Goal: Communication & Community: Answer question/provide support

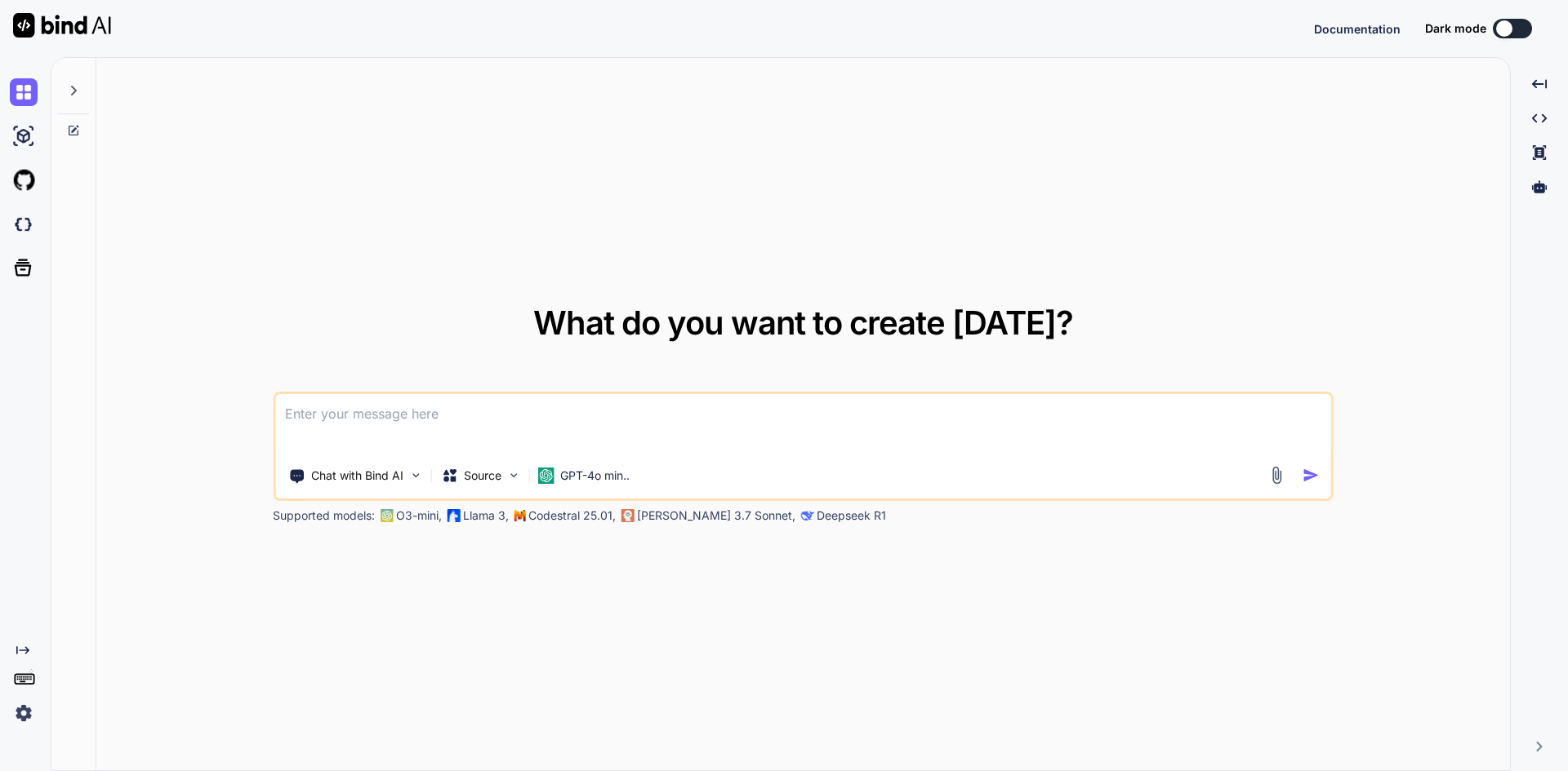
type textarea "x"
click at [382, 434] on textarea at bounding box center [803, 425] width 1056 height 60
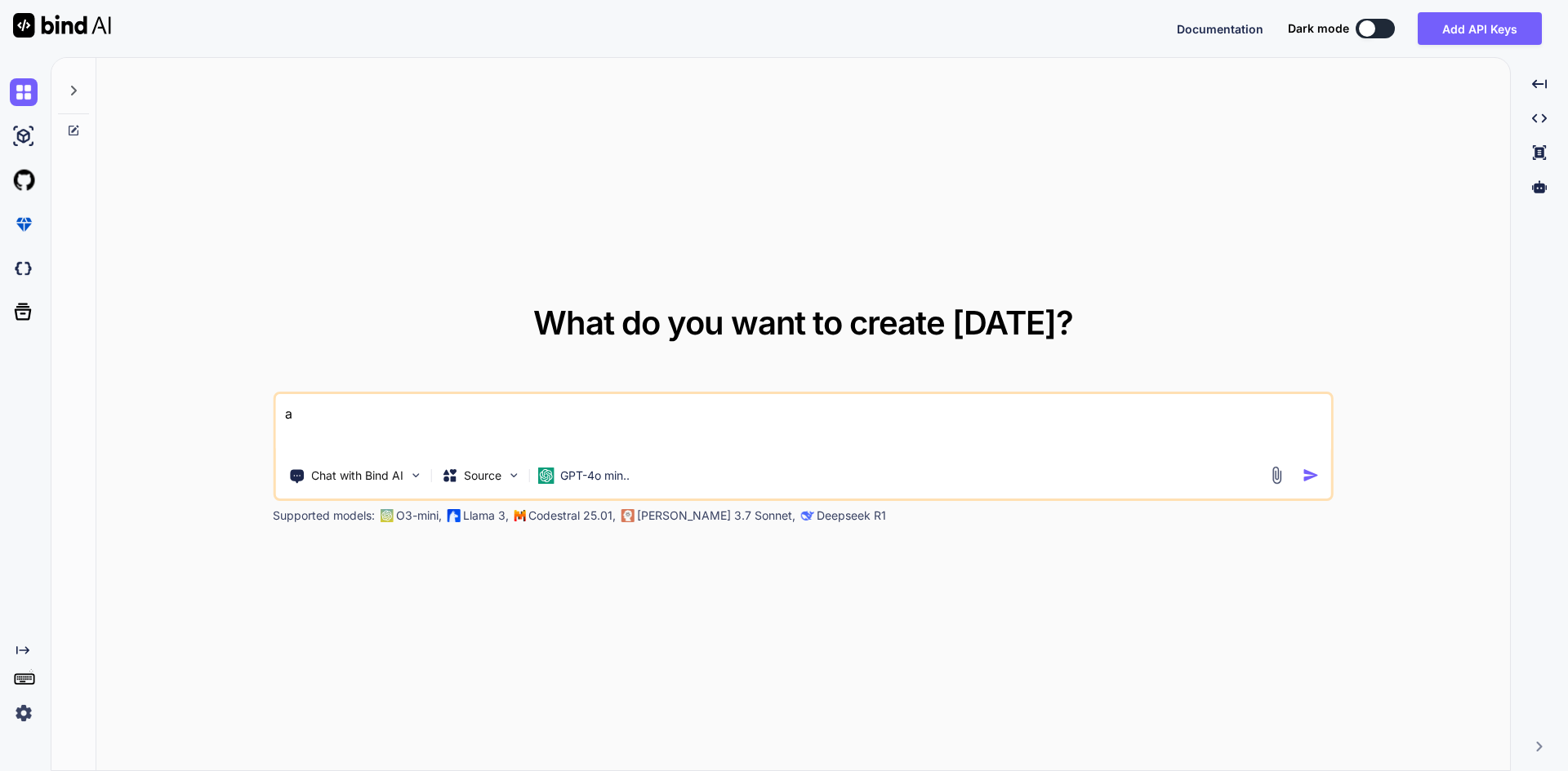
type textarea "as"
type textarea "x"
type textarea "asd"
type textarea "x"
type textarea "asdc"
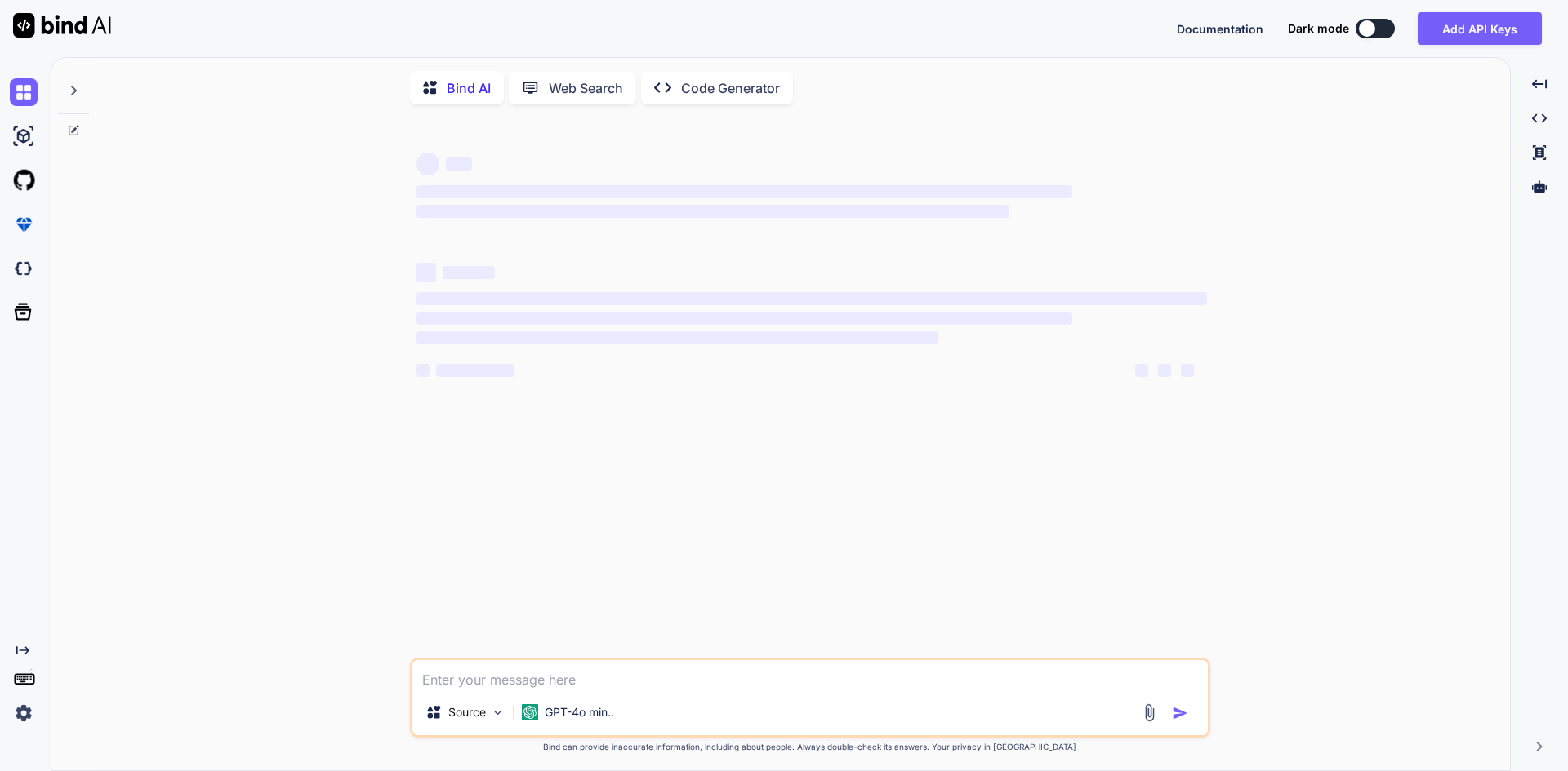
type textarea "x"
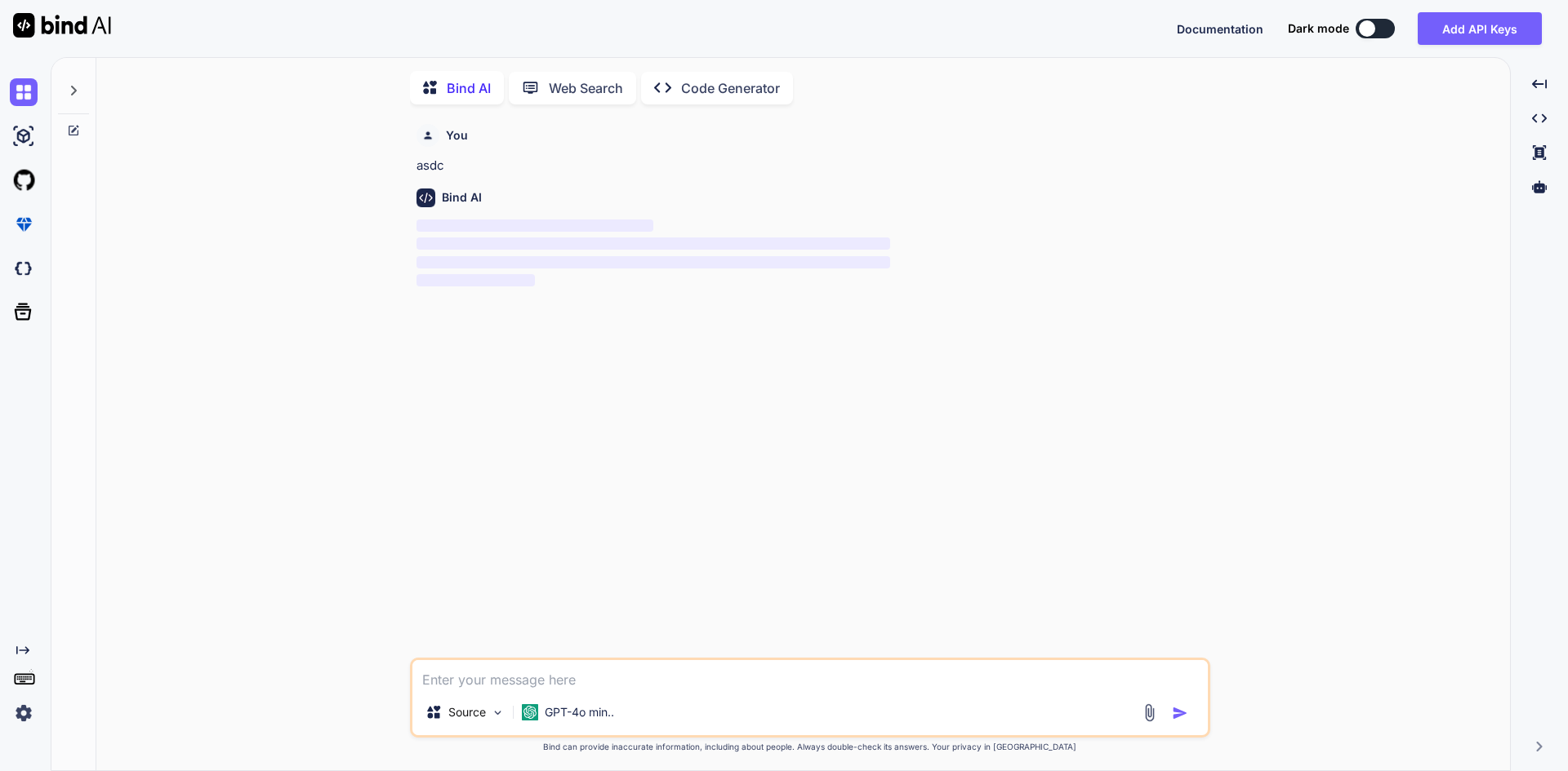
scroll to position [7, 0]
click at [453, 673] on textarea at bounding box center [809, 673] width 796 height 29
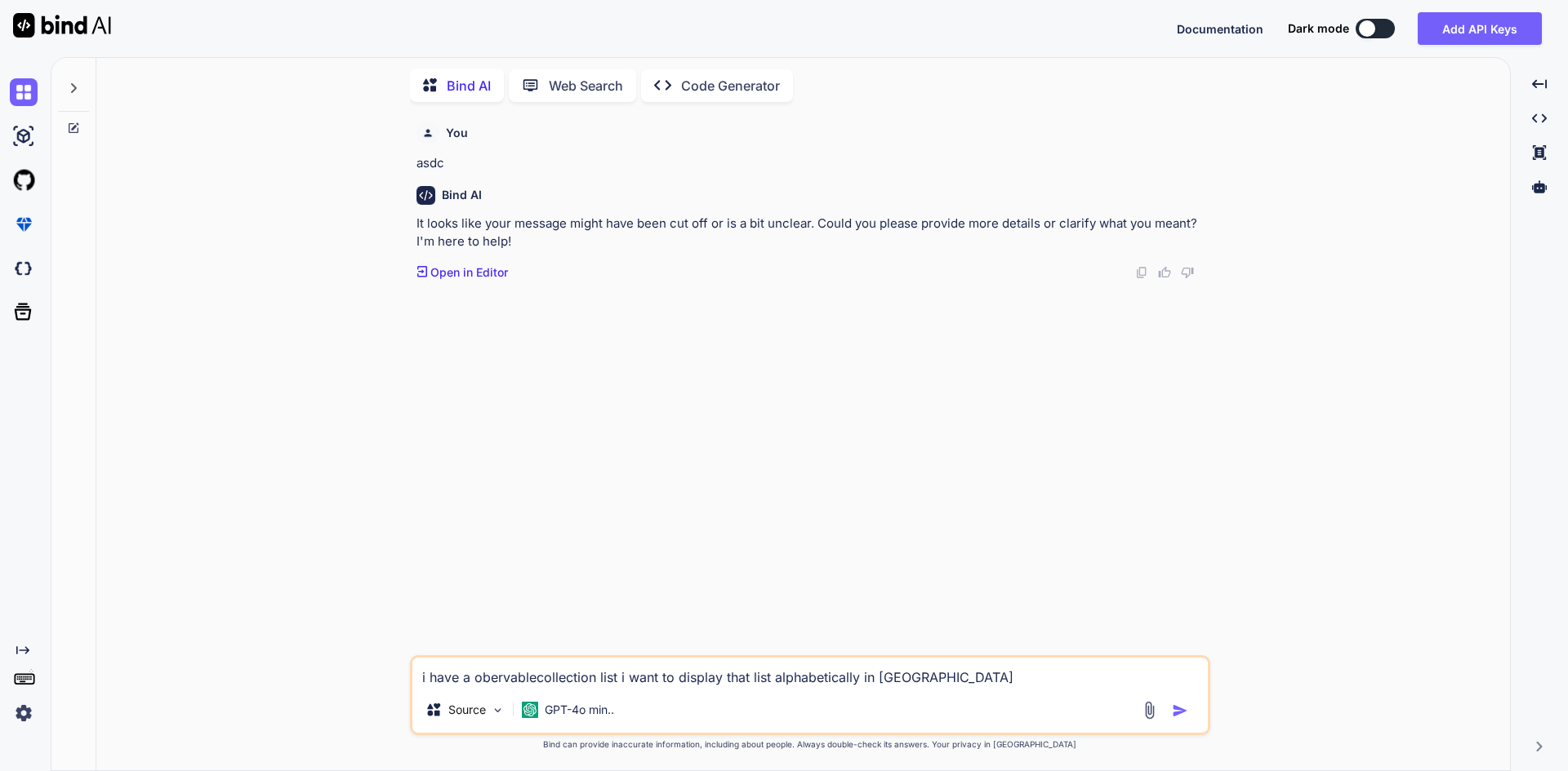
type textarea "i have a obervablecollection list i want to display that list alphabetically in…"
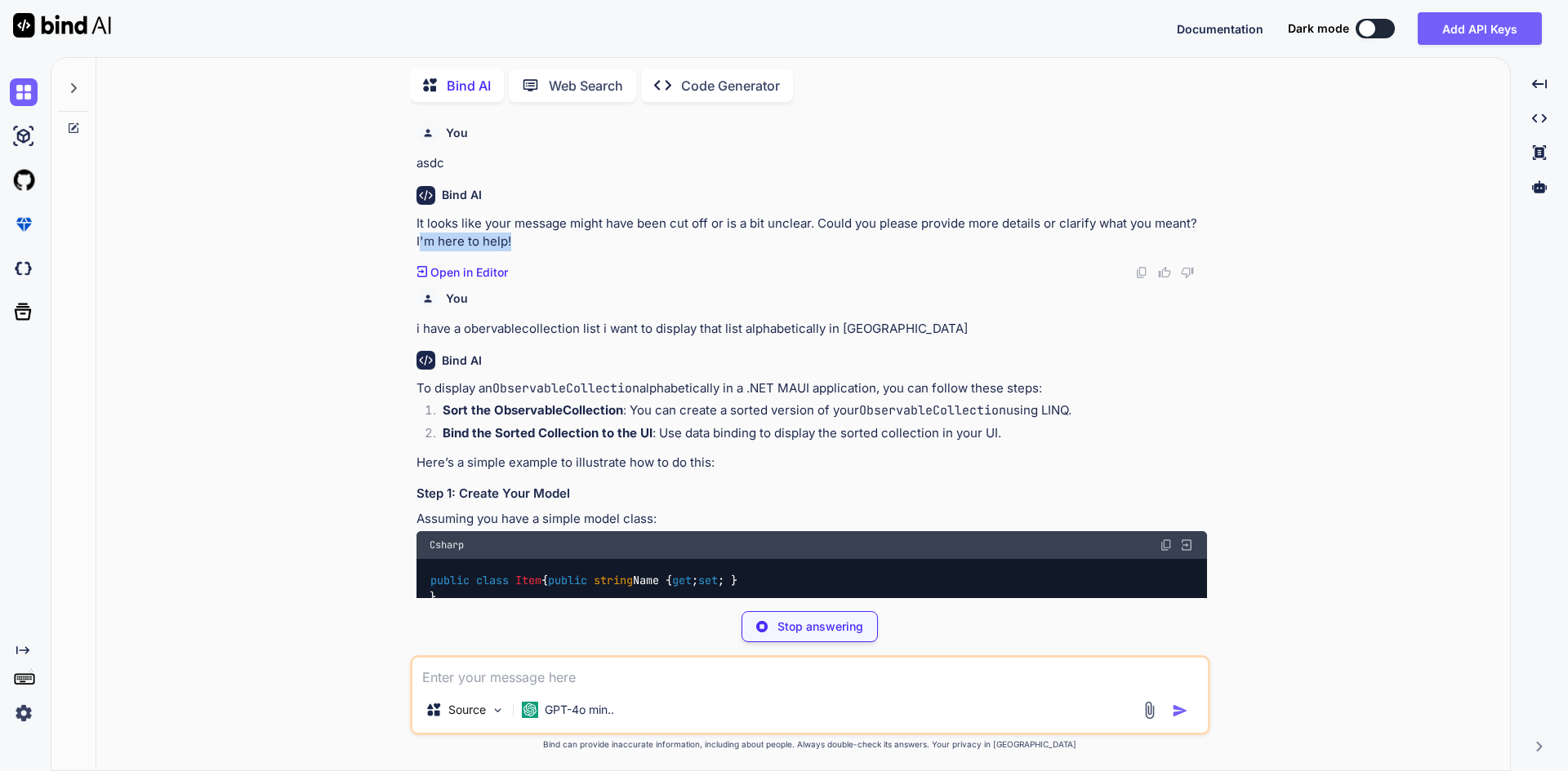
drag, startPoint x: 511, startPoint y: 249, endPoint x: 421, endPoint y: 243, distance: 90.2
click at [421, 243] on p "It looks like your message might have been cut off or is a bit unclear. Could y…" at bounding box center [811, 233] width 790 height 37
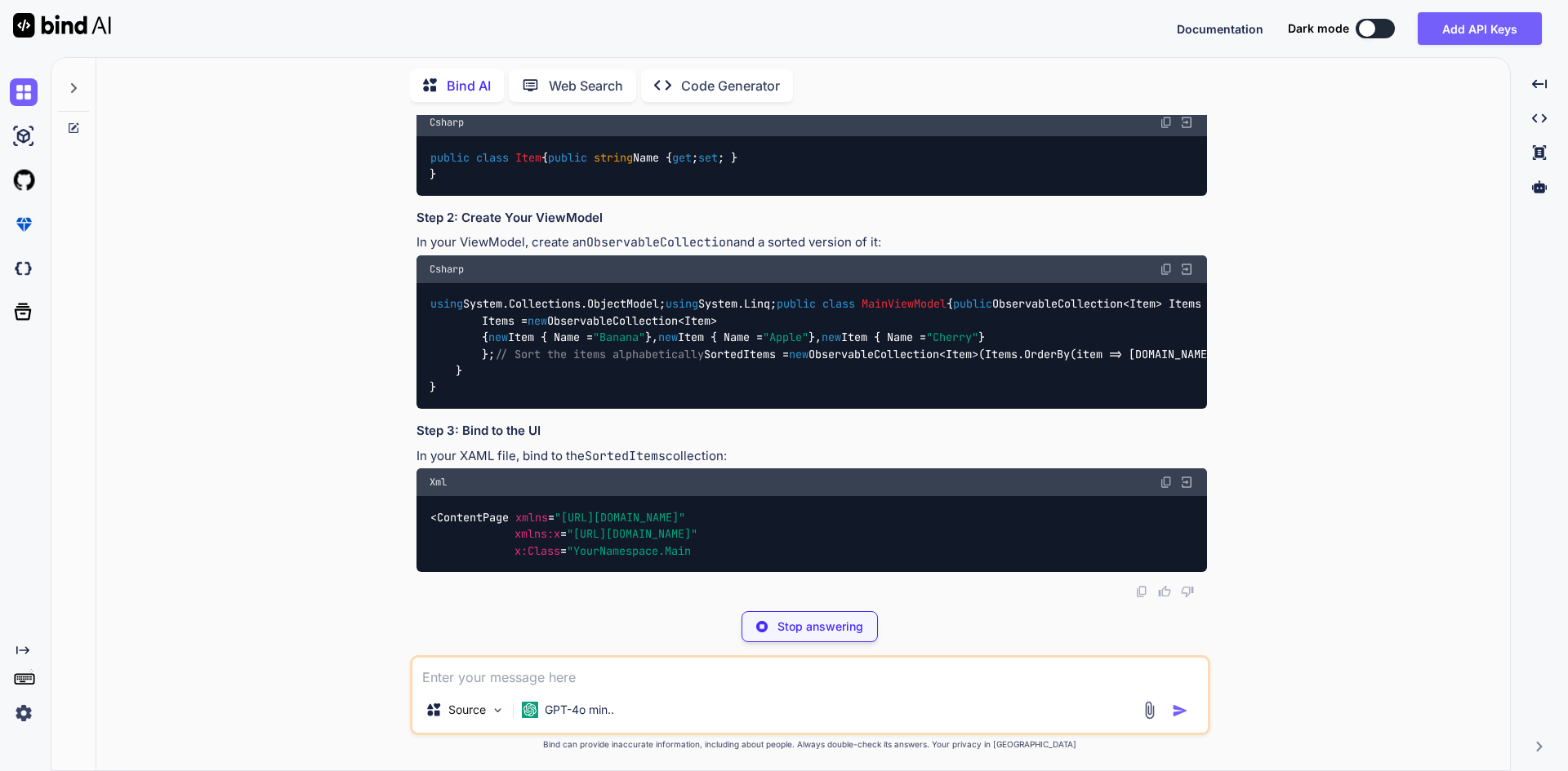
scroll to position [706, 0]
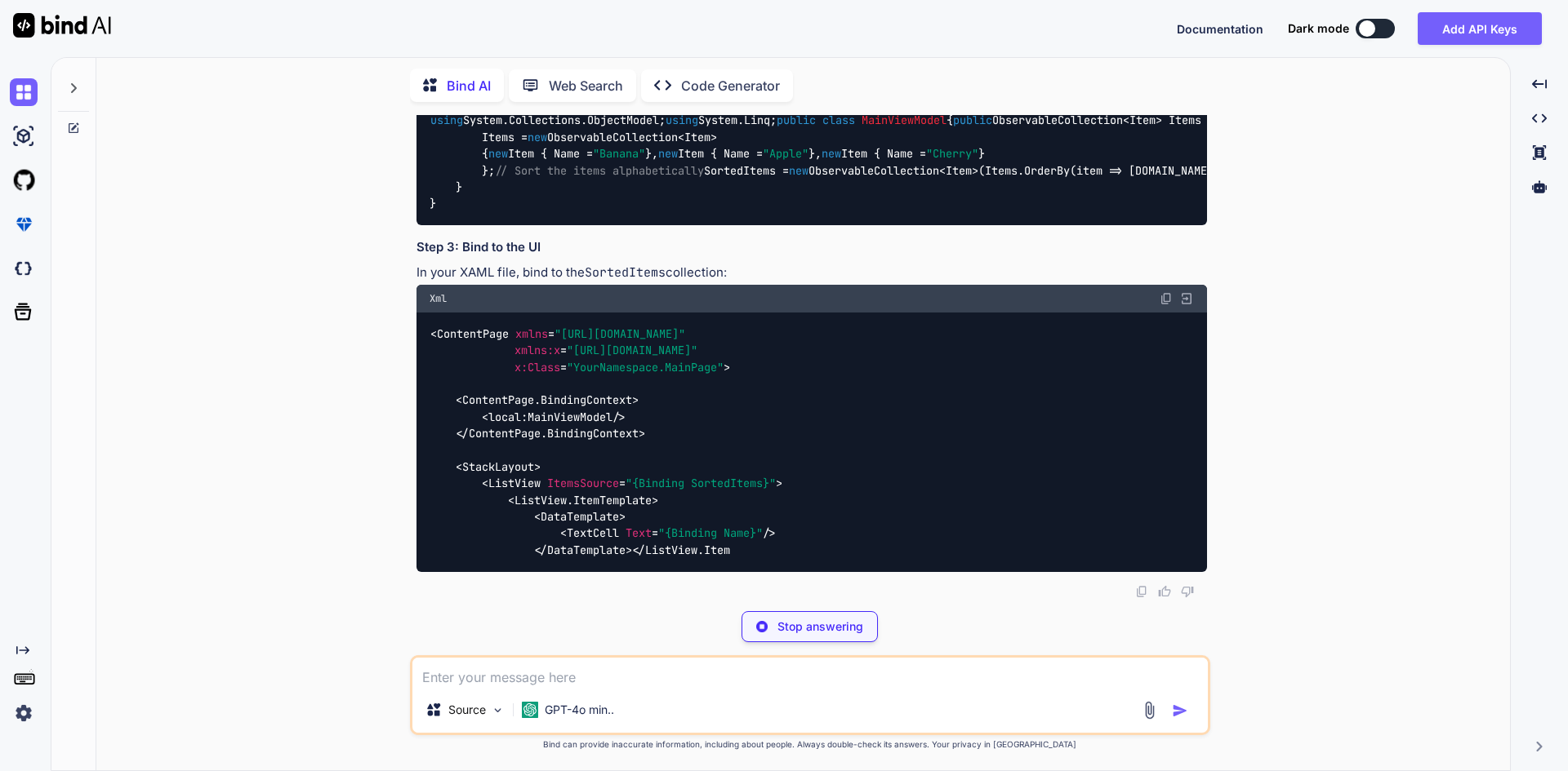
click at [881, 212] on code "using System.Collections.ObjectModel; using System.Linq; public class MainViewM…" at bounding box center [1112, 161] width 1366 height 100
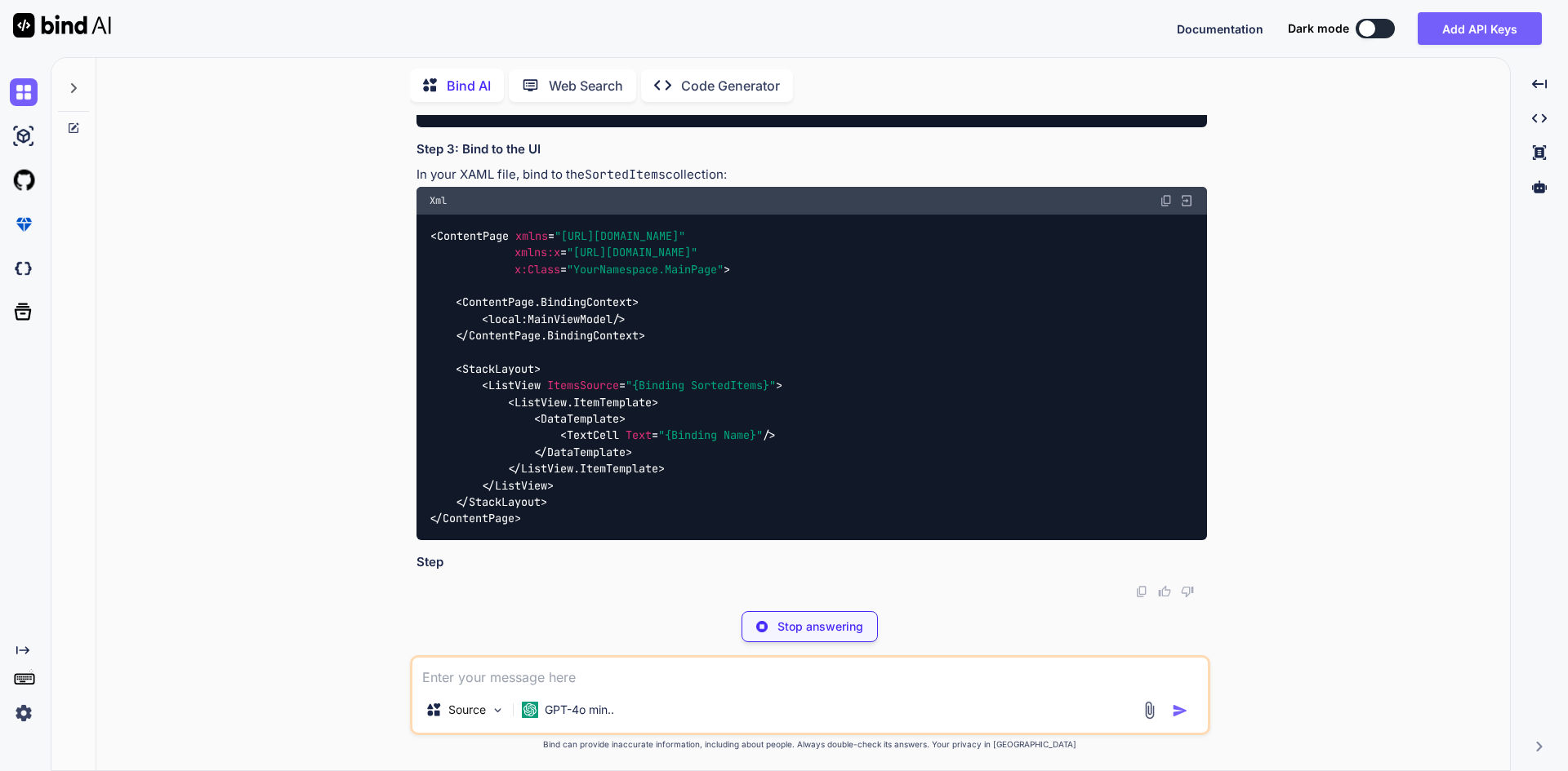
click at [974, 127] on div "using System.Collections.ObjectModel; using System.Linq; public class MainViewM…" at bounding box center [811, 65] width 790 height 126
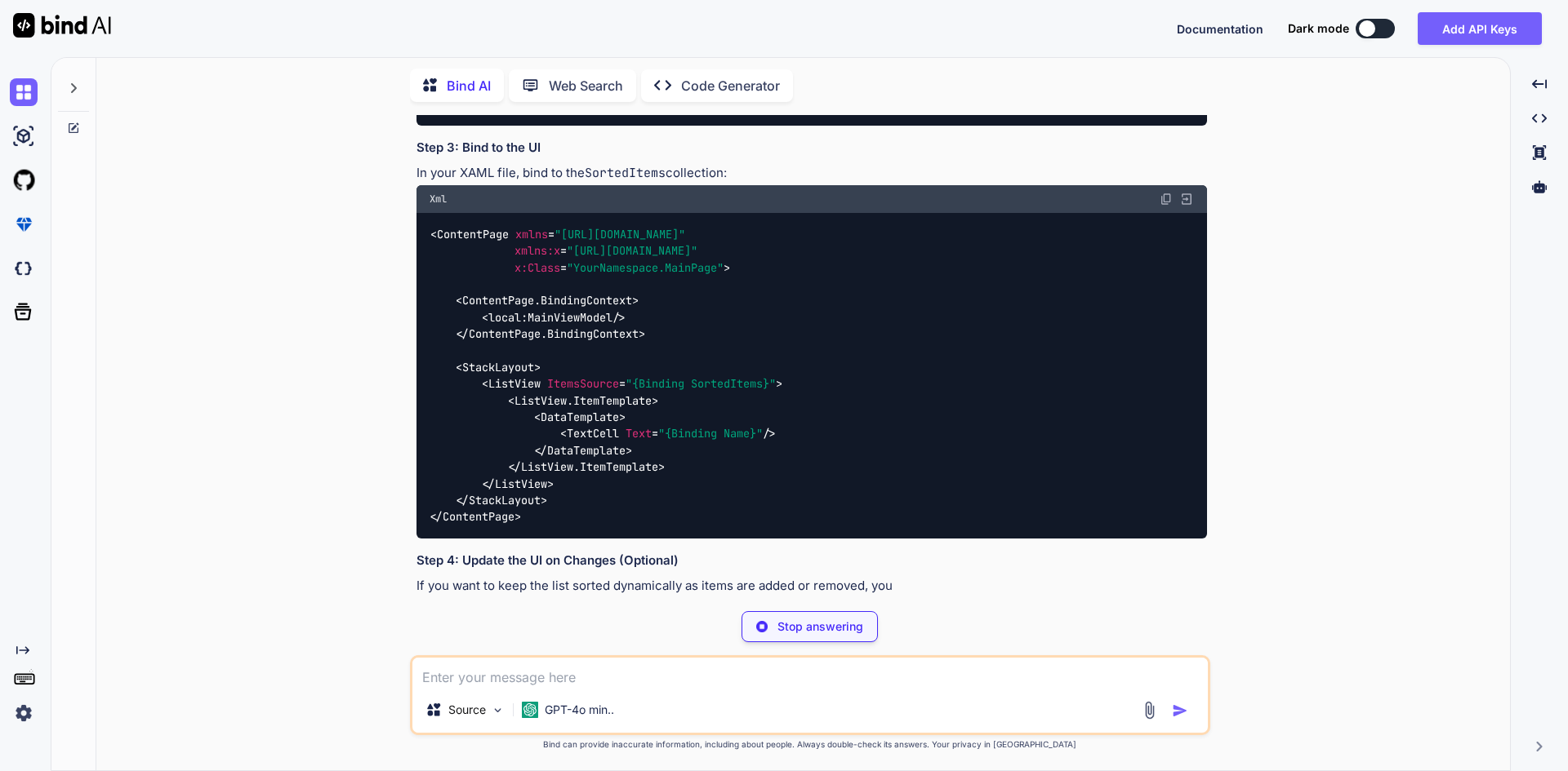
click at [976, 112] on code "using System.Collections.ObjectModel; using System.Linq; public class MainViewM…" at bounding box center [1112, 62] width 1366 height 100
click at [969, 126] on div "using System.Collections.ObjectModel; using System.Linq; public class MainViewM…" at bounding box center [811, 63] width 790 height 126
click at [946, 112] on code "using System.Collections.ObjectModel; using System.Linq; public class MainViewM…" at bounding box center [1112, 62] width 1366 height 100
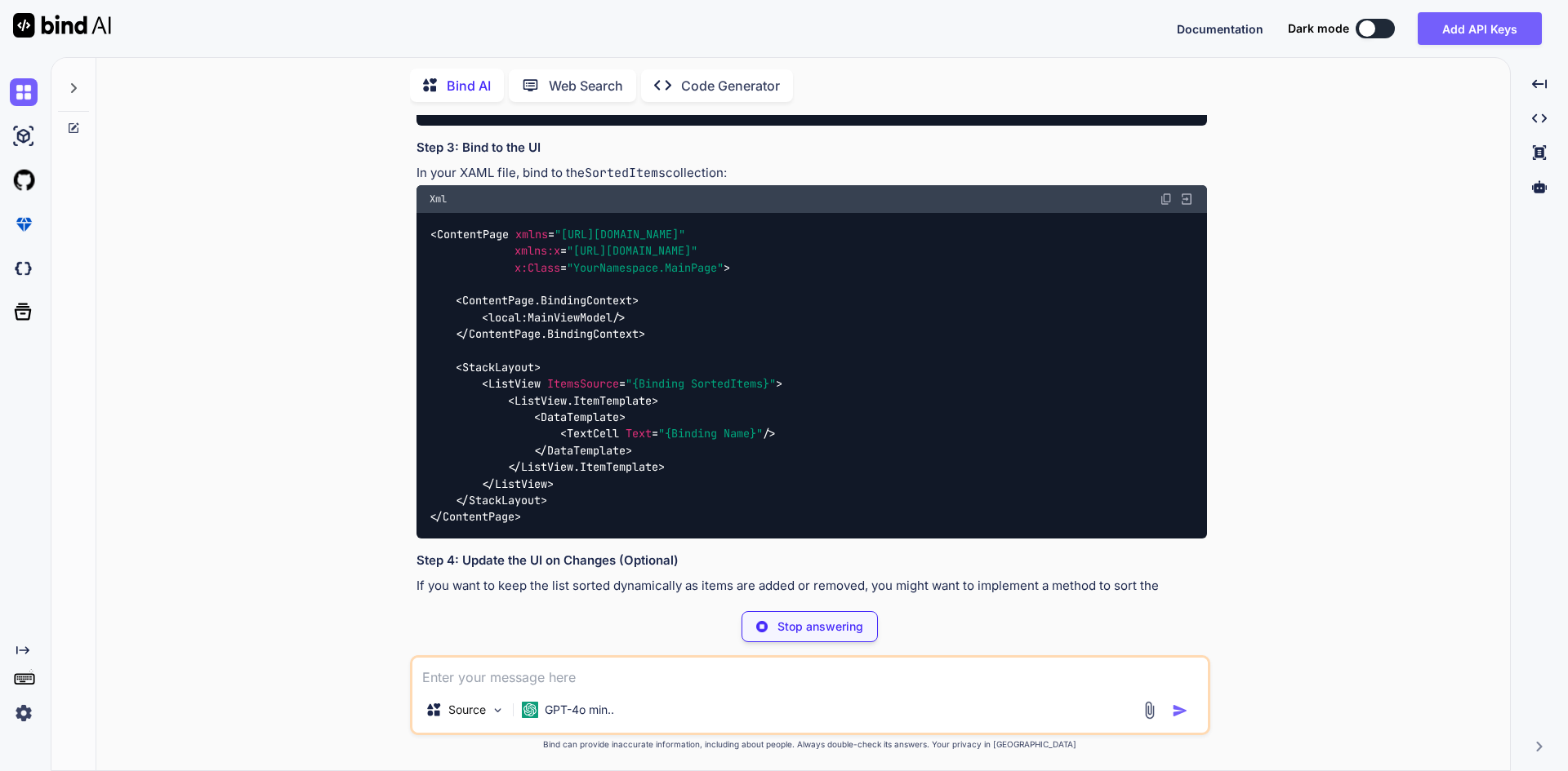
click at [952, 126] on div "using System.Collections.ObjectModel; using System.Linq; public class MainViewM…" at bounding box center [811, 63] width 790 height 126
click at [971, 112] on code "using System.Collections.ObjectModel; using System.Linq; public class MainViewM…" at bounding box center [1112, 62] width 1366 height 100
click at [987, 126] on div "using System.Collections.ObjectModel; using System.Linq; public class MainViewM…" at bounding box center [811, 63] width 790 height 126
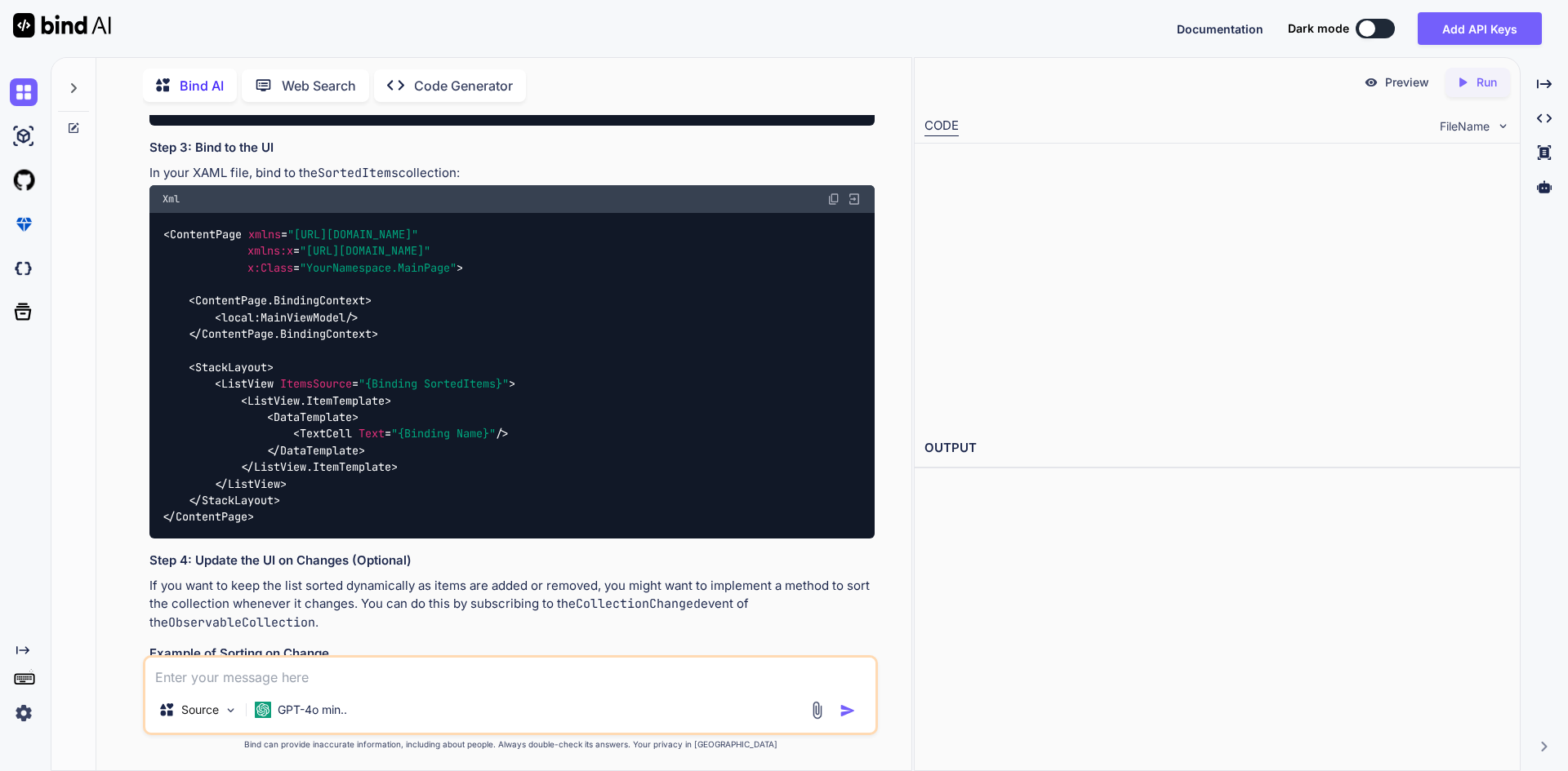
click at [527, 126] on div "using System.Collections.ObjectModel; using System.Linq; public class MainViewM…" at bounding box center [511, 63] width 725 height 126
click at [574, 112] on code "using System.Collections.ObjectModel; using System.Linq; public class MainViewM…" at bounding box center [845, 62] width 1366 height 100
copy code "OrderBy"
click at [543, 679] on textarea at bounding box center [510, 673] width 730 height 29
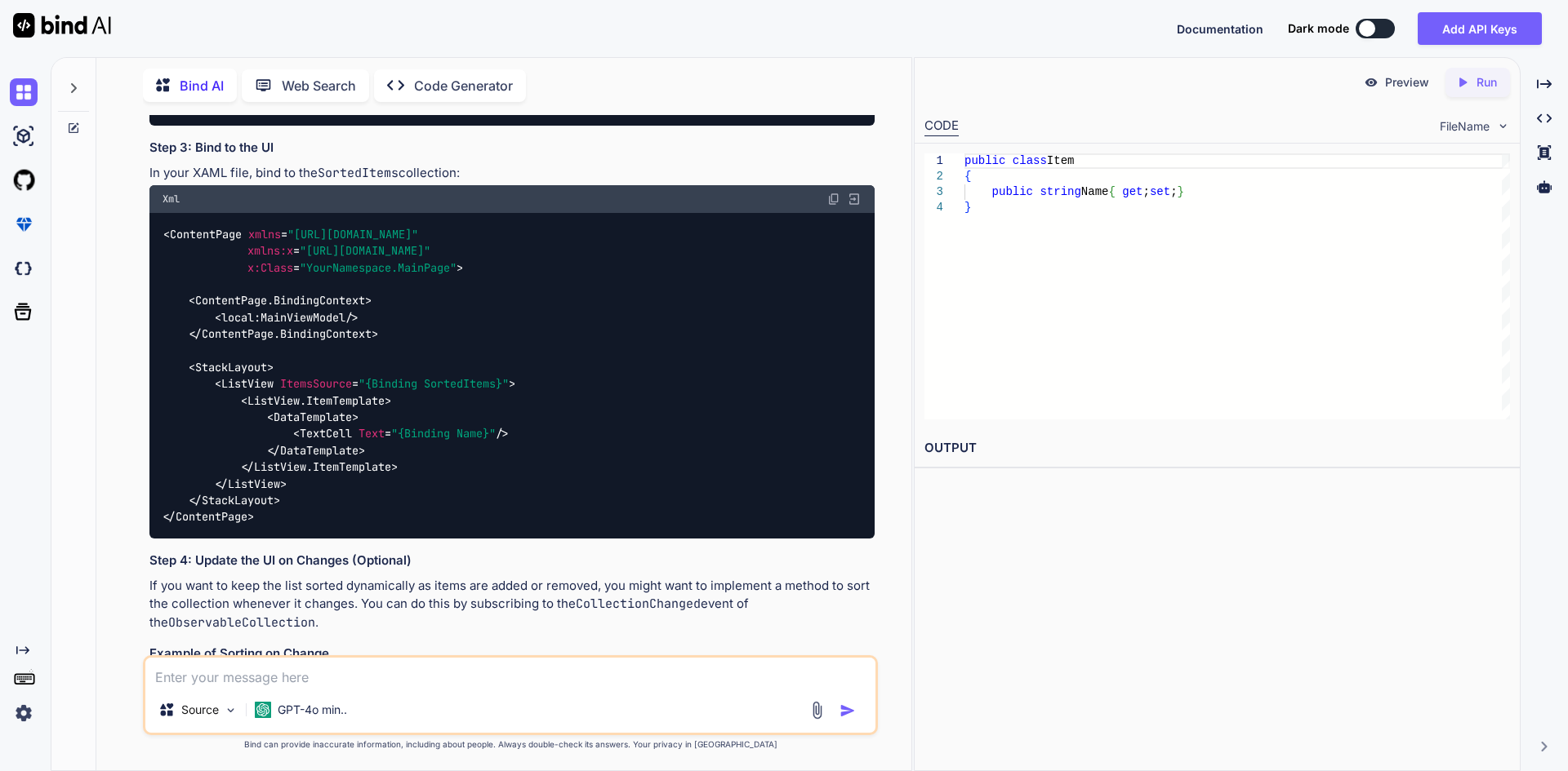
paste textarea "responseModel = JsonConvert.DeserializeObject<Response<List<EmployeeListRespons…"
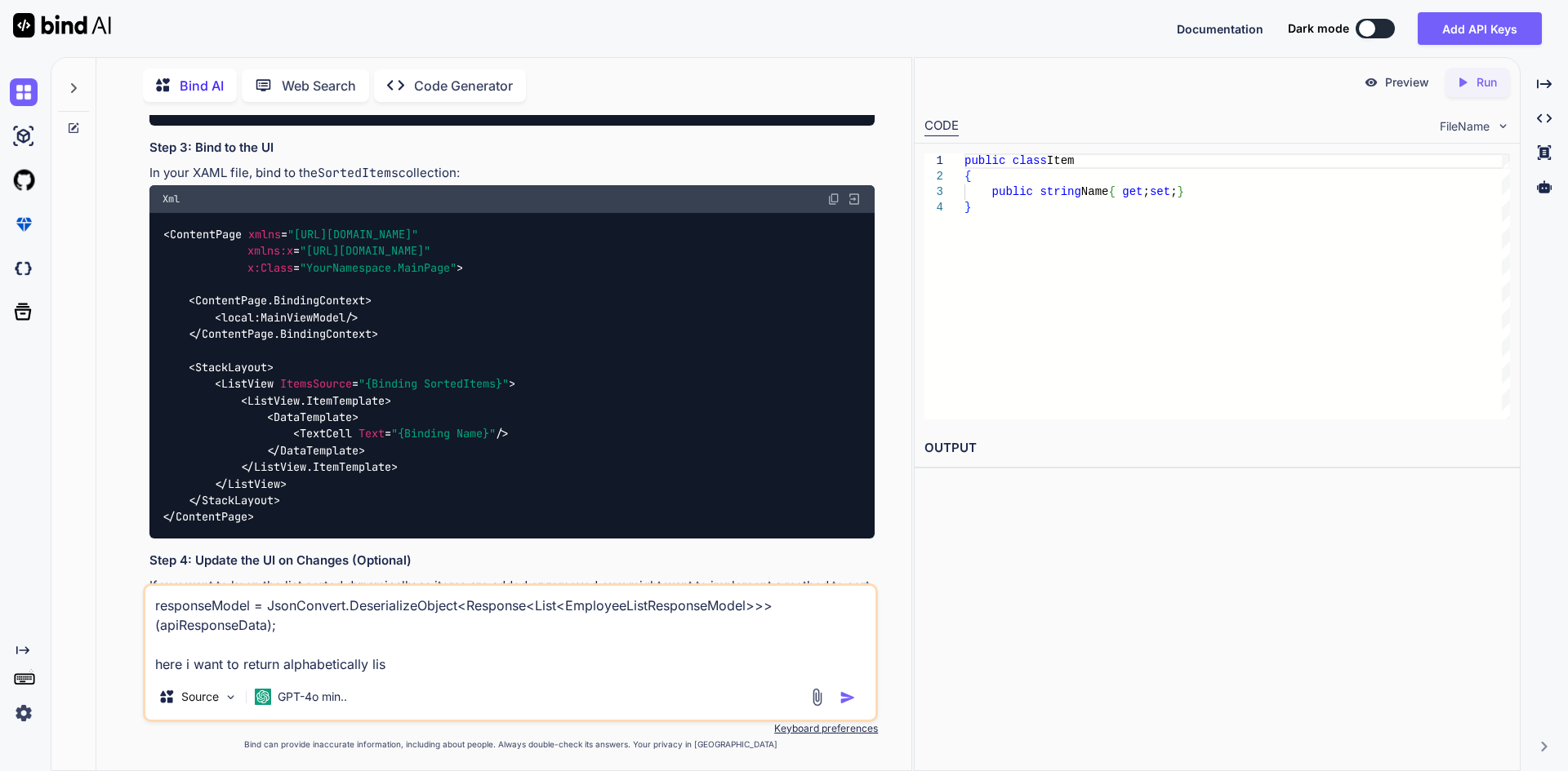
type textarea "responseModel = JsonConvert.DeserializeObject<Response<List<EmployeeListRespons…"
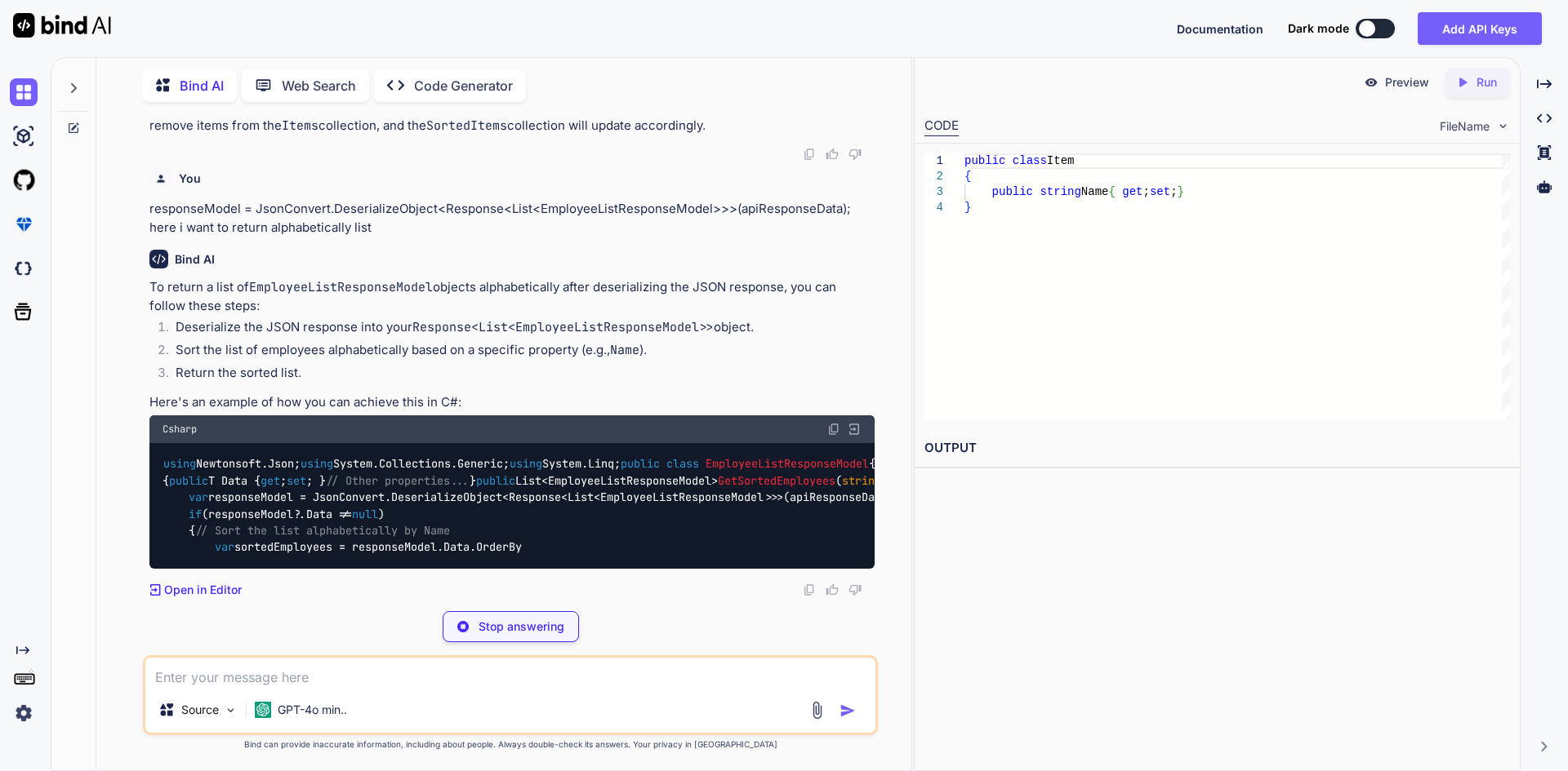
scroll to position [1715, 0]
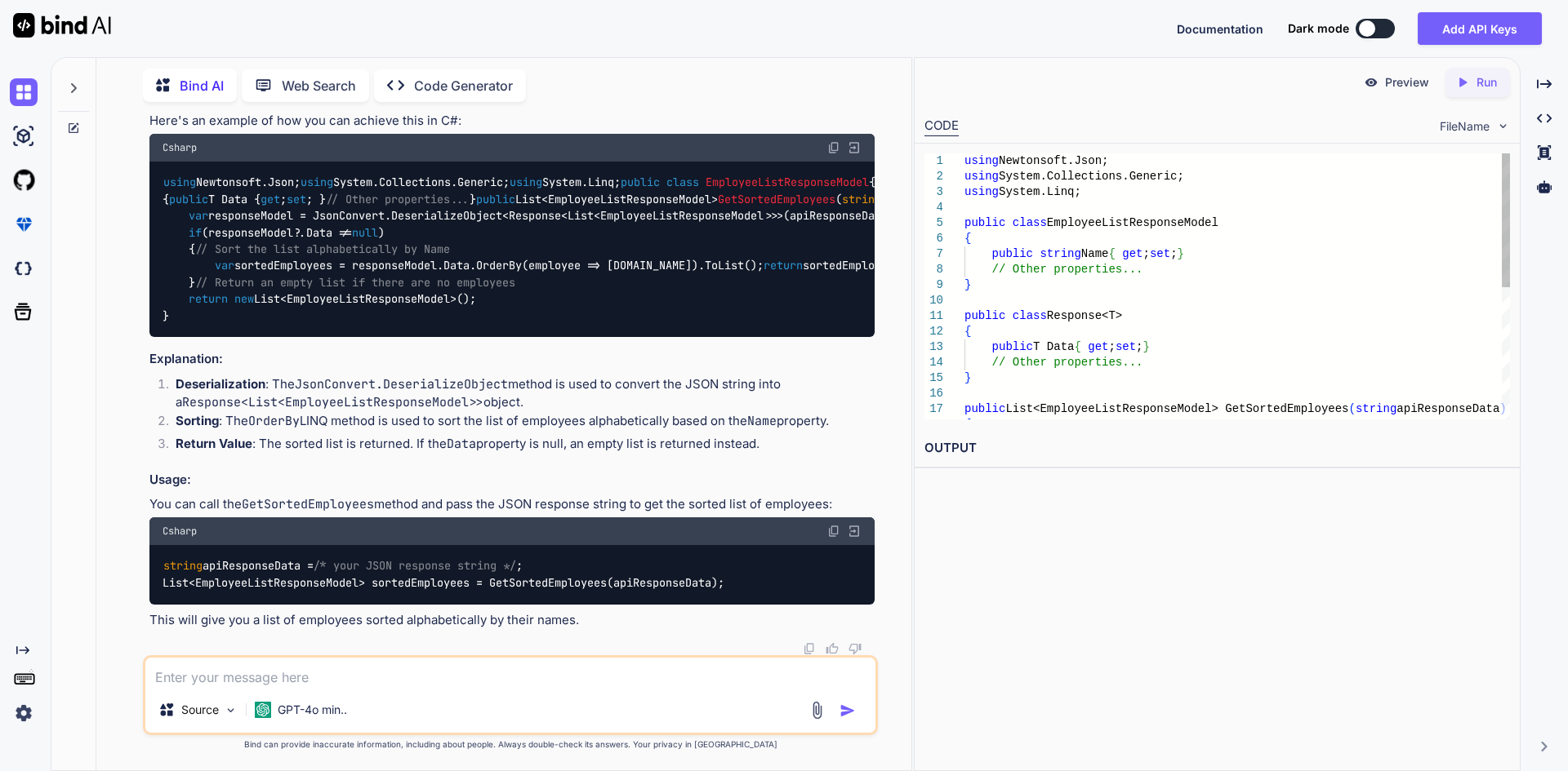
scroll to position [2449, 0]
click at [545, 338] on div "using Newtonsoft.Json; using System.Collections.Generic; using System.Linq; pub…" at bounding box center [511, 250] width 725 height 176
drag, startPoint x: 189, startPoint y: 395, endPoint x: 200, endPoint y: 481, distance: 86.7
click at [200, 338] on div "using Newtonsoft.Json; using System.Collections.Generic; using System.Linq; pub…" at bounding box center [511, 250] width 725 height 176
copy code "if (responseModel?.Data != null ) { // Sort the list alphabetically by Name var…"
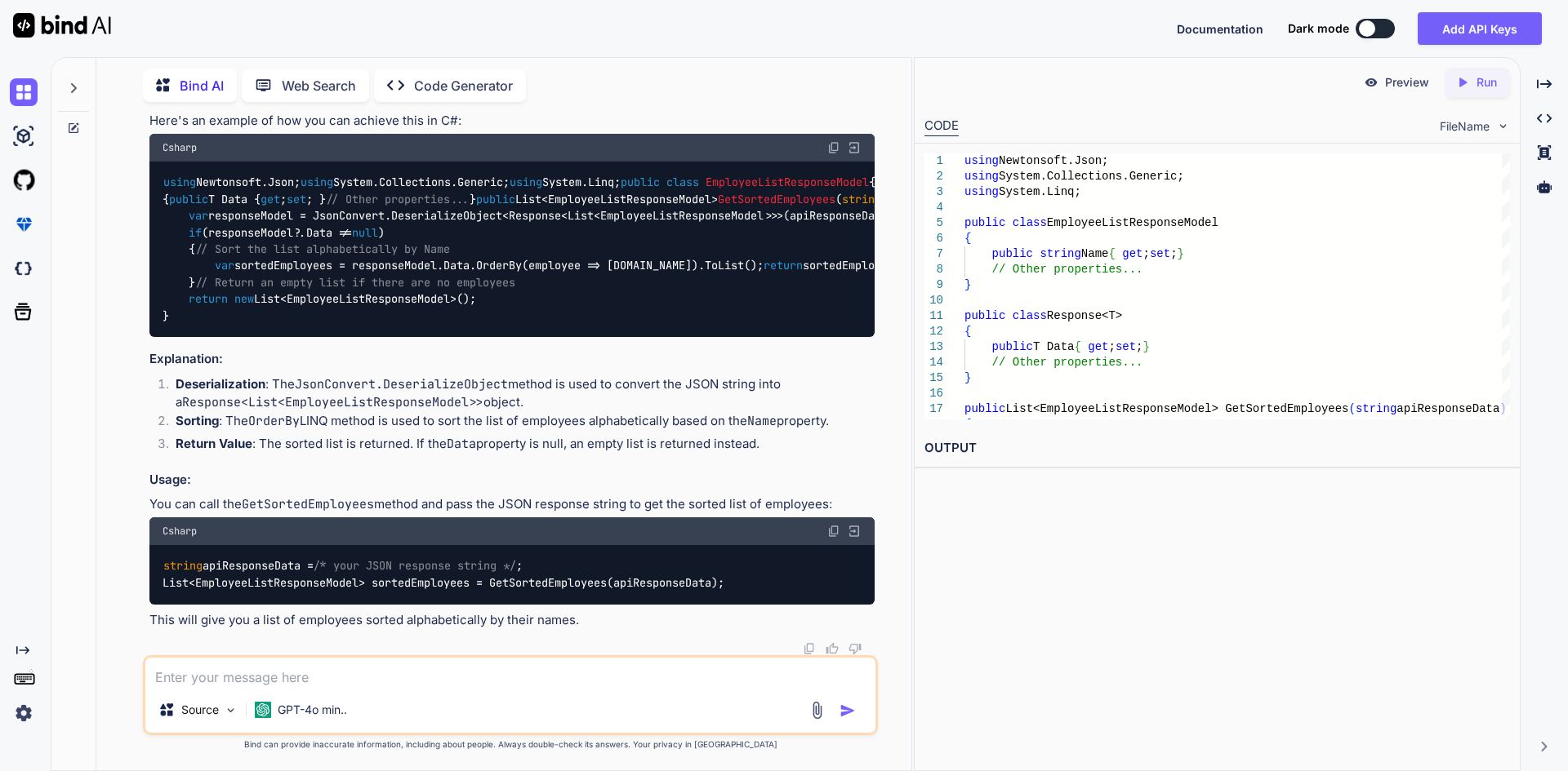
click at [653, 680] on textarea at bounding box center [510, 673] width 730 height 29
paste textarea "async Task<Response<List<EmployeeListResponseModel>>> IEmployeeListServices.Use…"
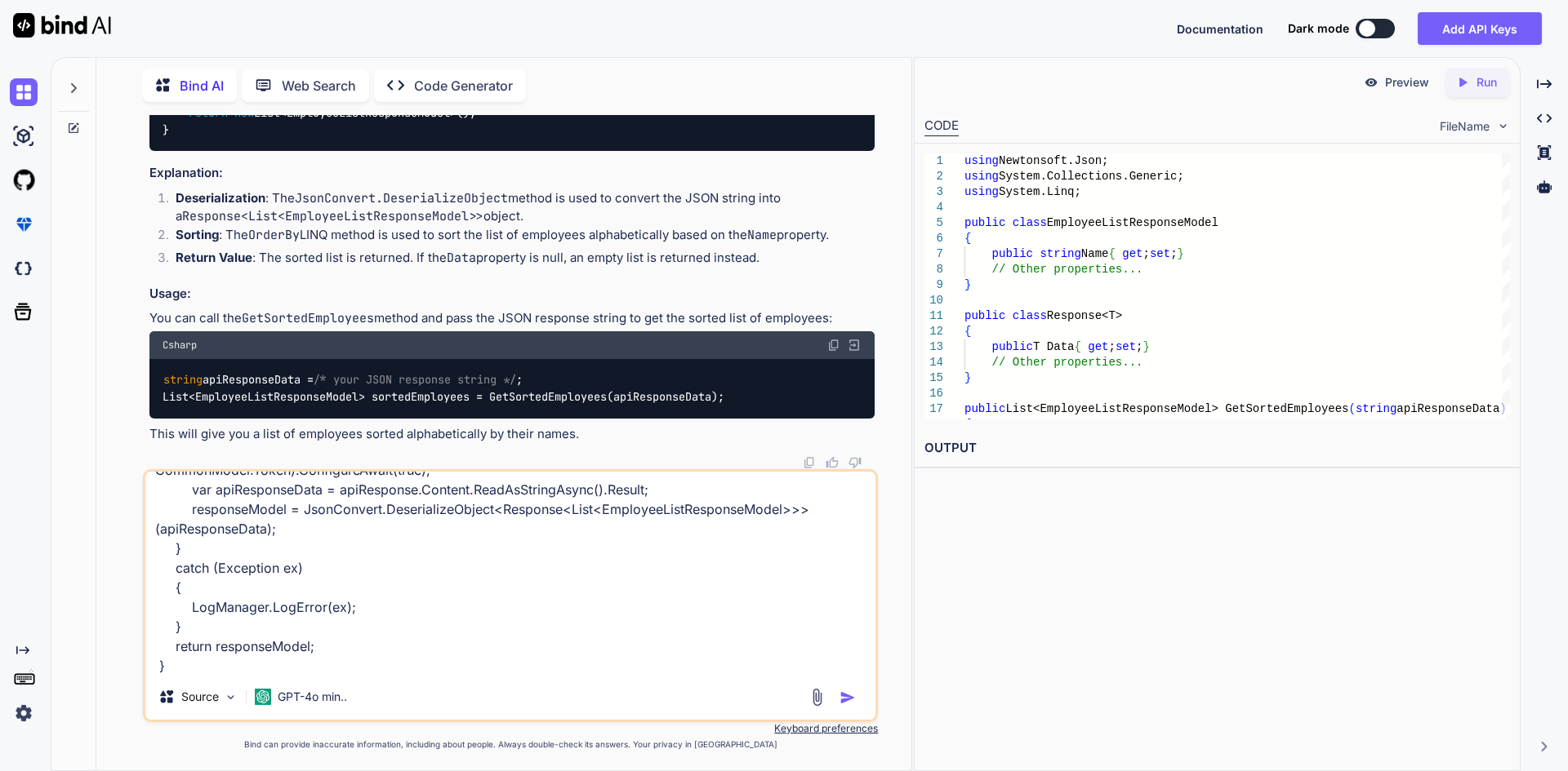
scroll to position [178, 0]
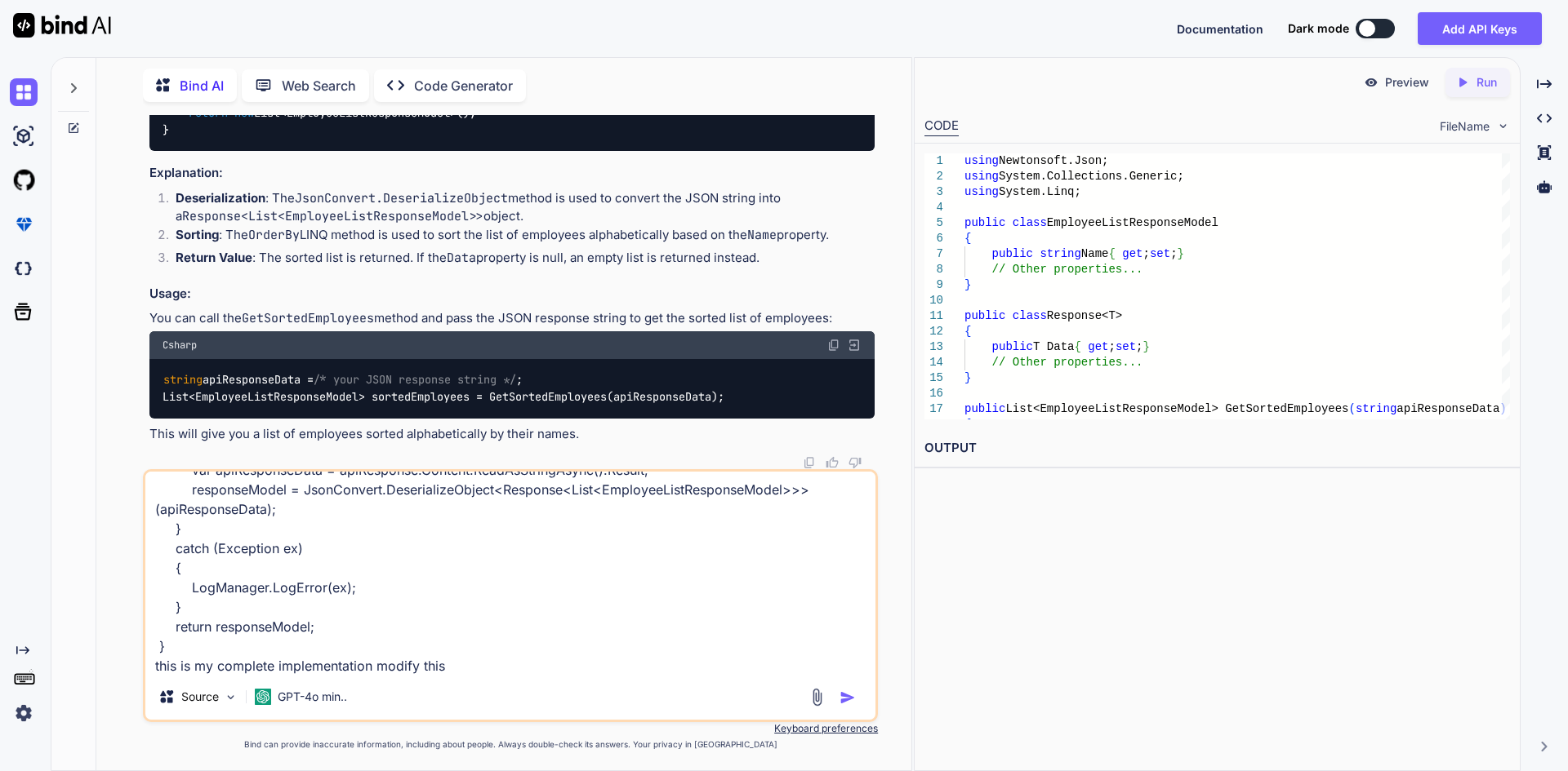
type textarea "async Task<Response<List<EmployeeListResponseModel>>> IEmployeeListServices.Use…"
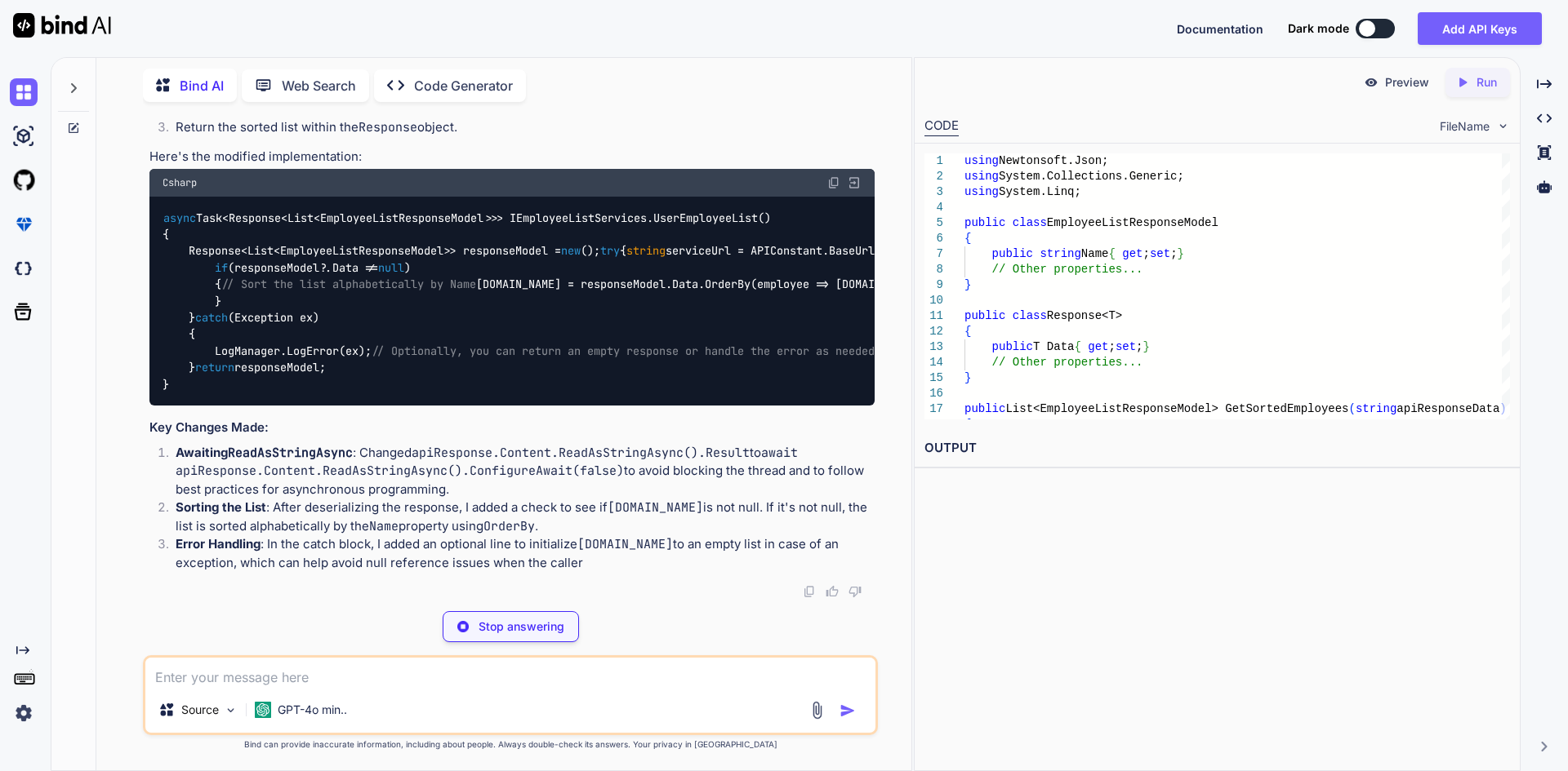
scroll to position [3618, 0]
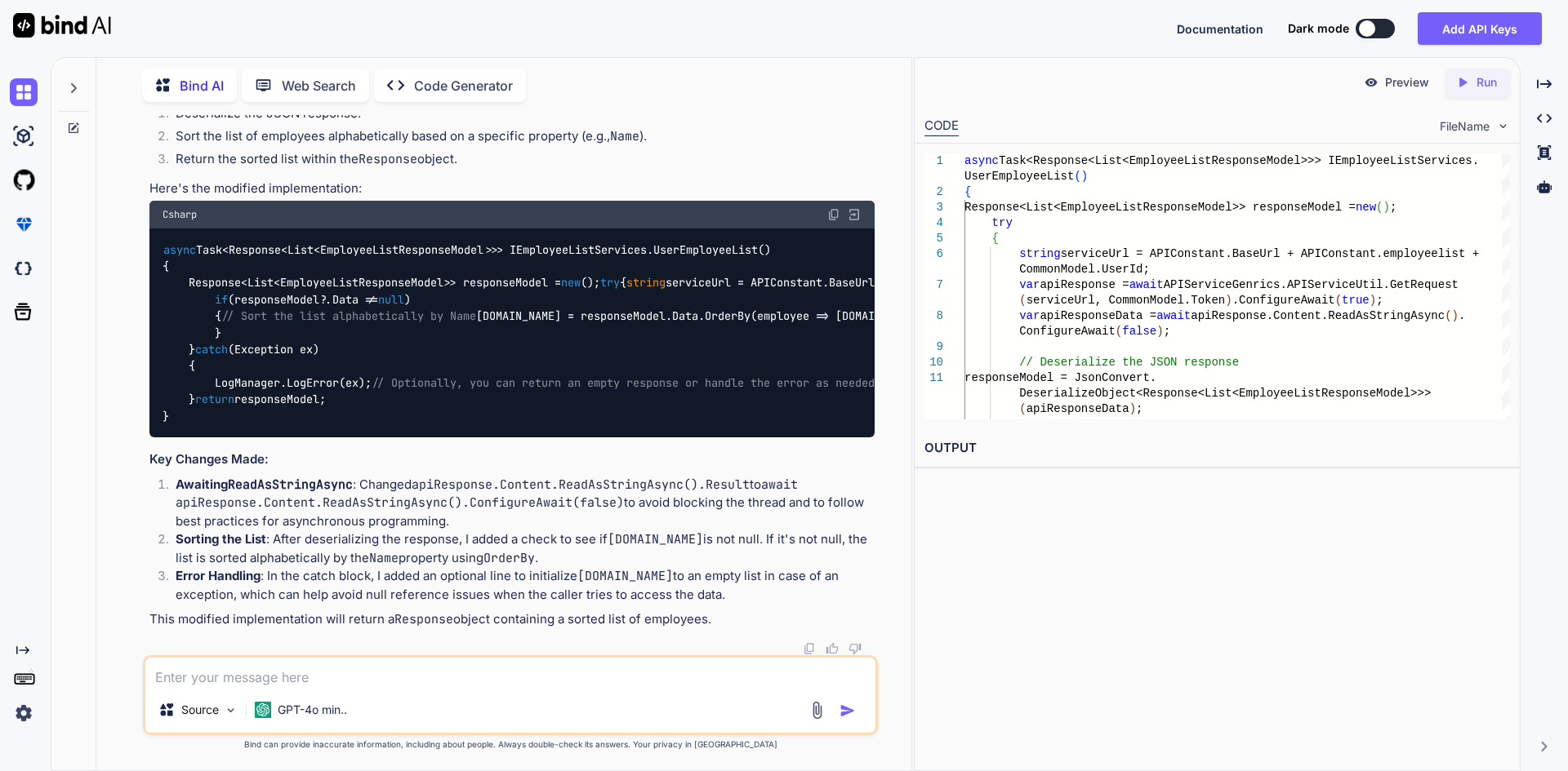
click at [340, 438] on div "async Task<Response<List<EmployeeListResponseModel>>> IEmployeeListServices.Use…" at bounding box center [511, 333] width 725 height 209
click at [366, 673] on textarea at bounding box center [510, 673] width 730 height 29
drag, startPoint x: 168, startPoint y: 528, endPoint x: 140, endPoint y: 297, distance: 232.7
click at [140, 297] on div "You asdc Bind AI It looks like your message might have been cut off or is a bit…" at bounding box center [511, 442] width 802 height 655
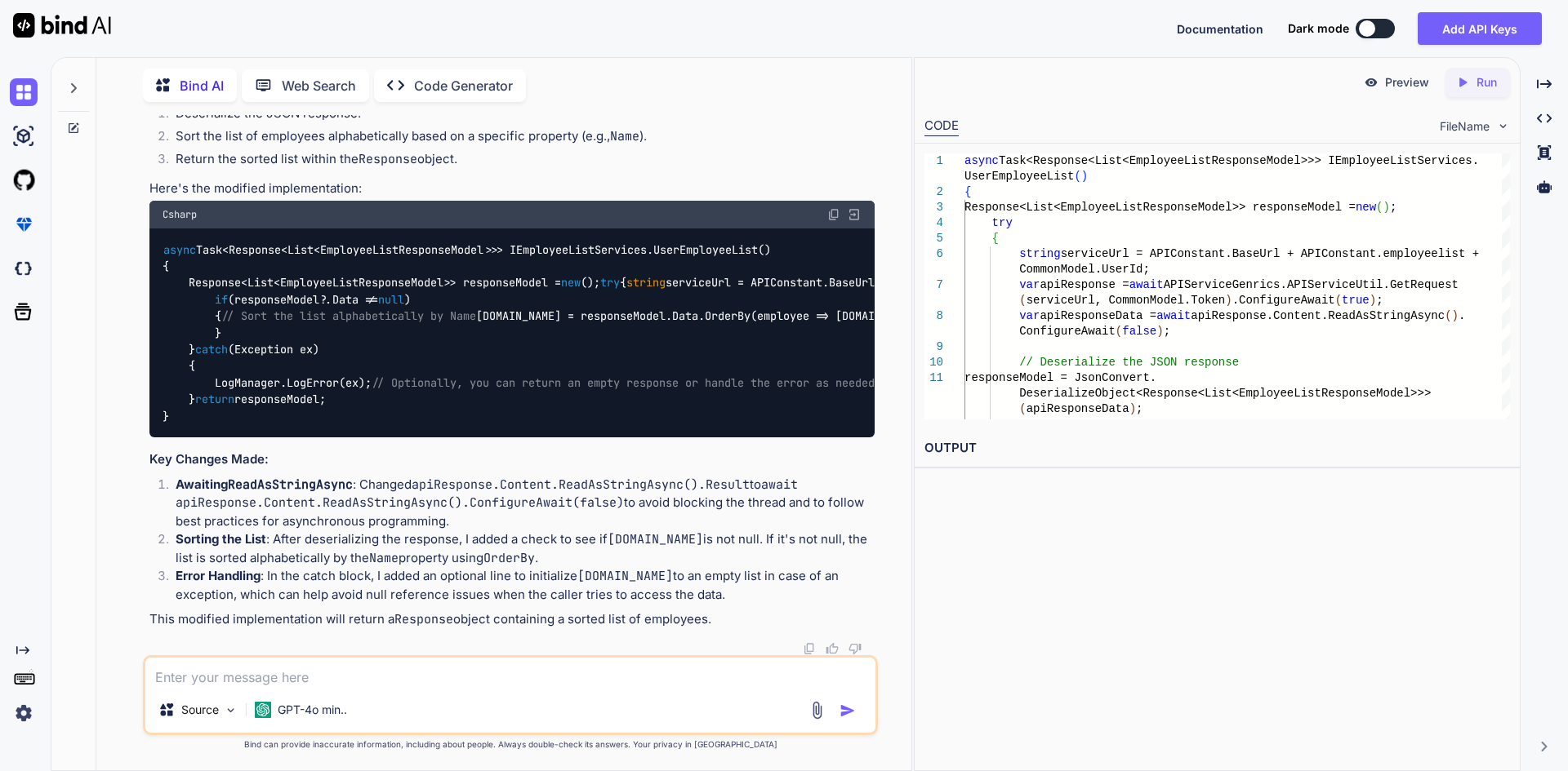
copy code "async Task<Response<List<EmployeeListResponseModel>>> IEmployeeListServices.Use…"
click at [410, 680] on textarea at bounding box center [510, 673] width 730 height 29
paste textarea "foreach (var item in [DOMAIN_NAME]) { EmployeeListStaticModel employee = new();…"
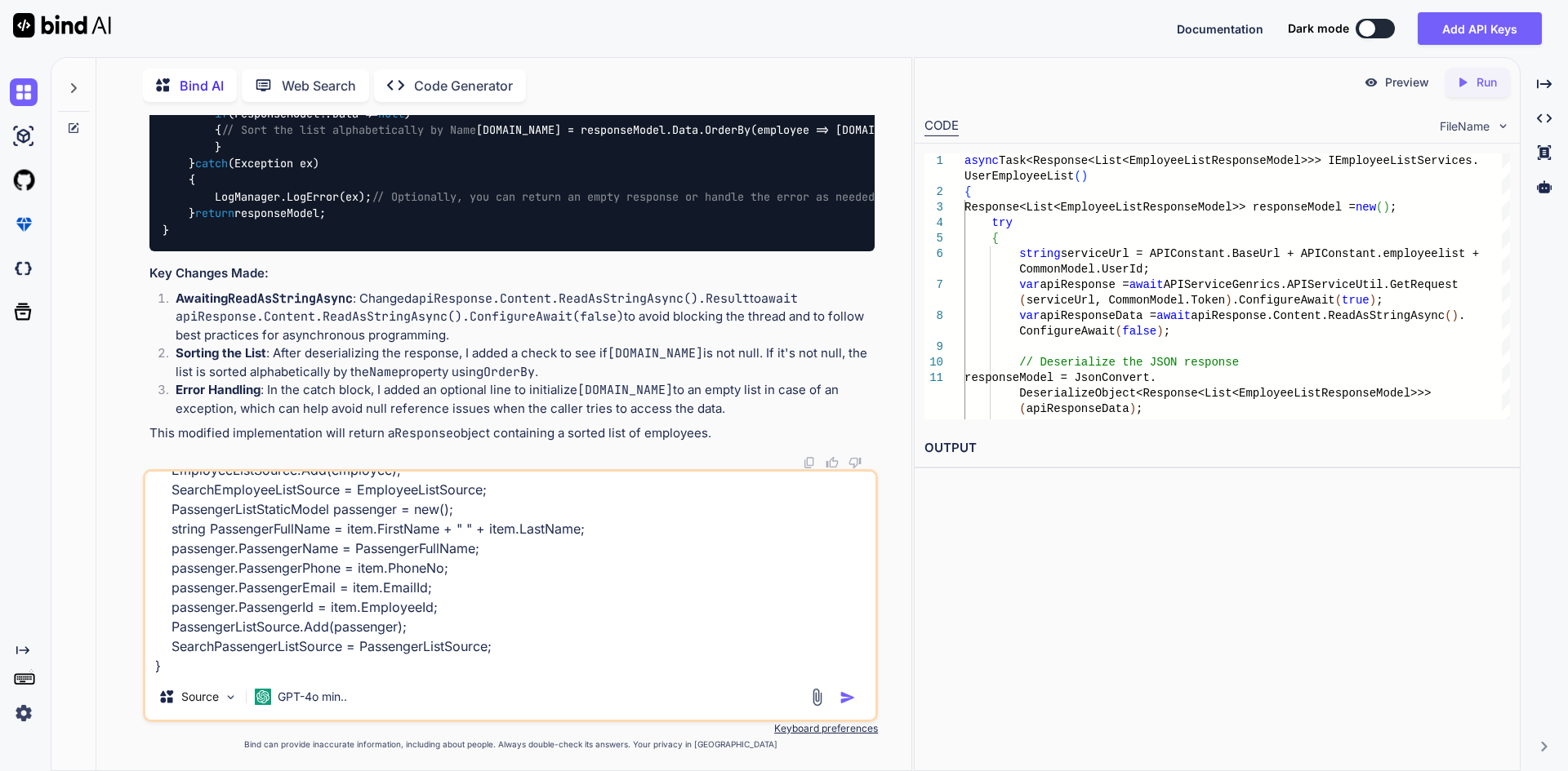
scroll to position [295, 0]
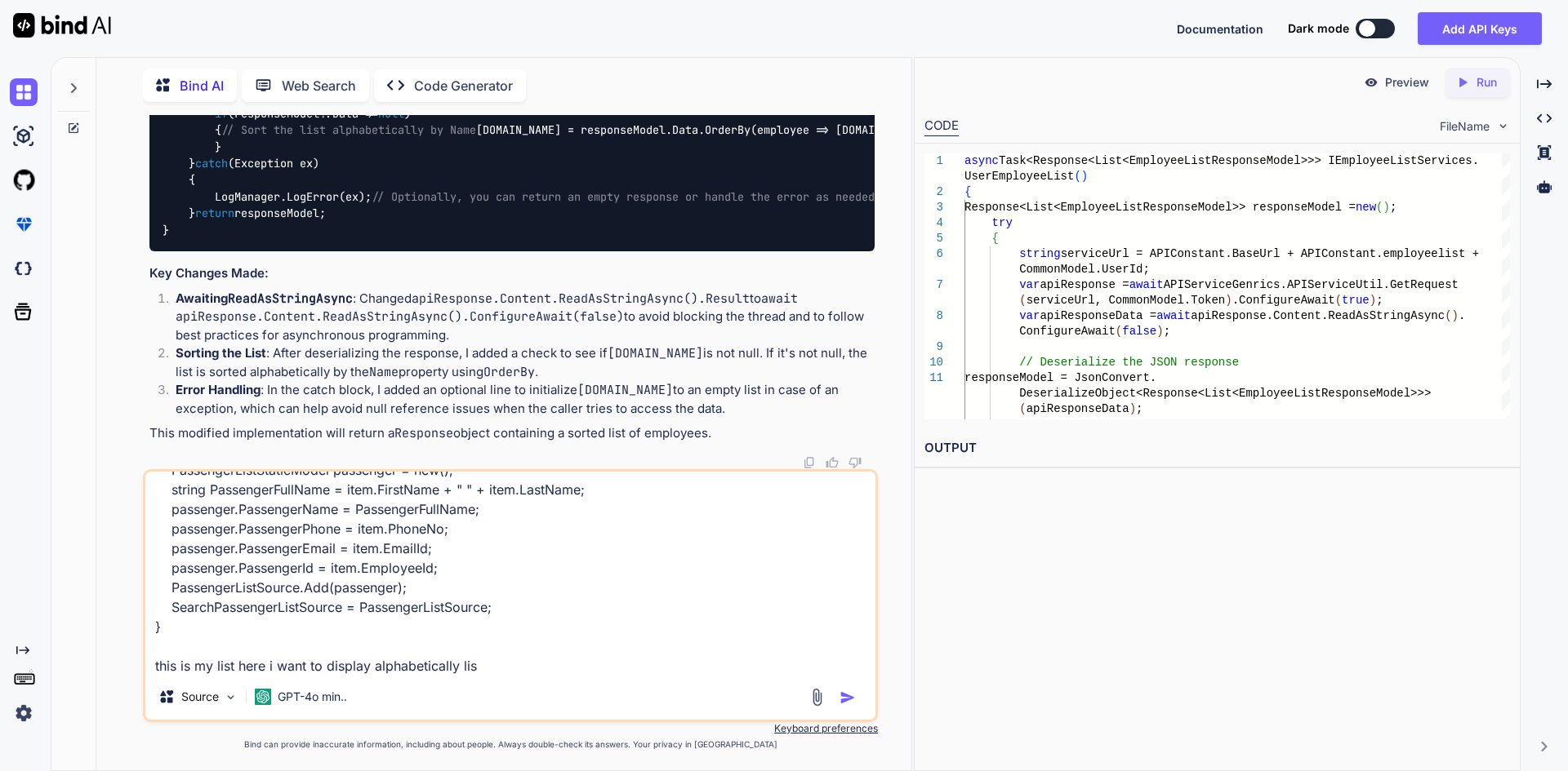
type textarea "foreach (var item in [DOMAIN_NAME]) { EmployeeListStaticModel employee = new();…"
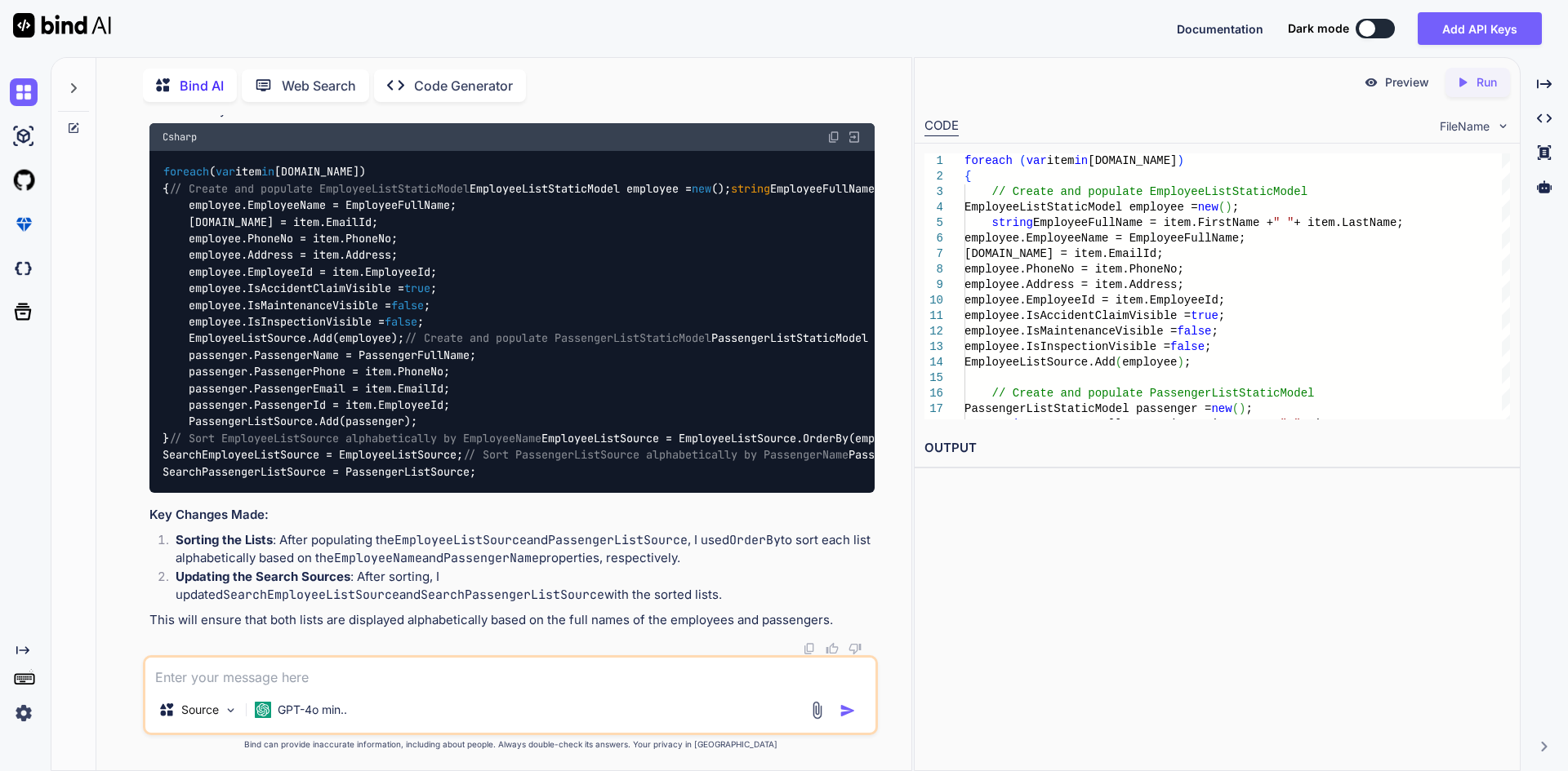
scroll to position [4870, 0]
click at [435, 667] on textarea at bounding box center [510, 673] width 730 height 29
type textarea "it should add in foreach loop not in end"
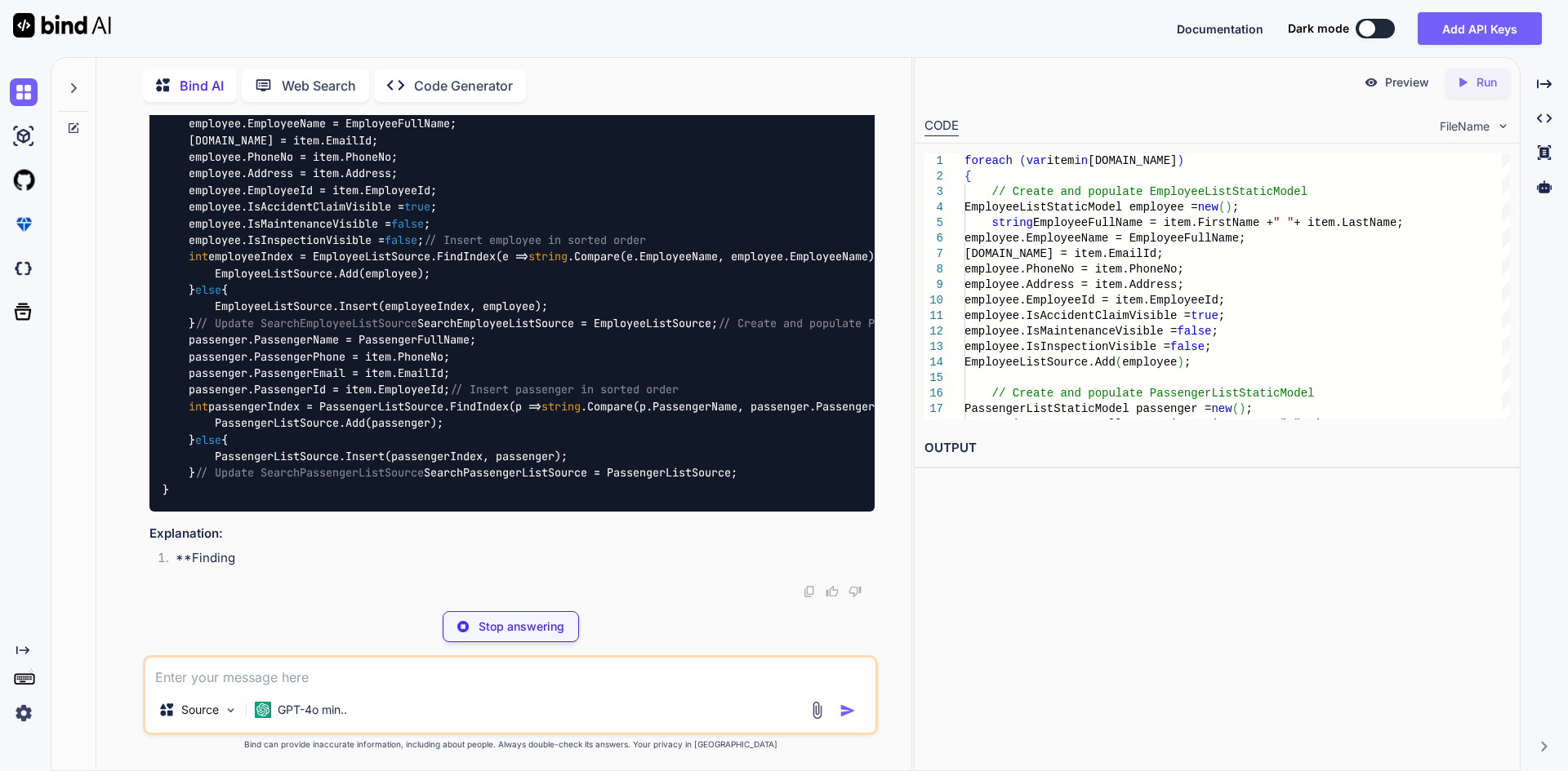
scroll to position [5949, 0]
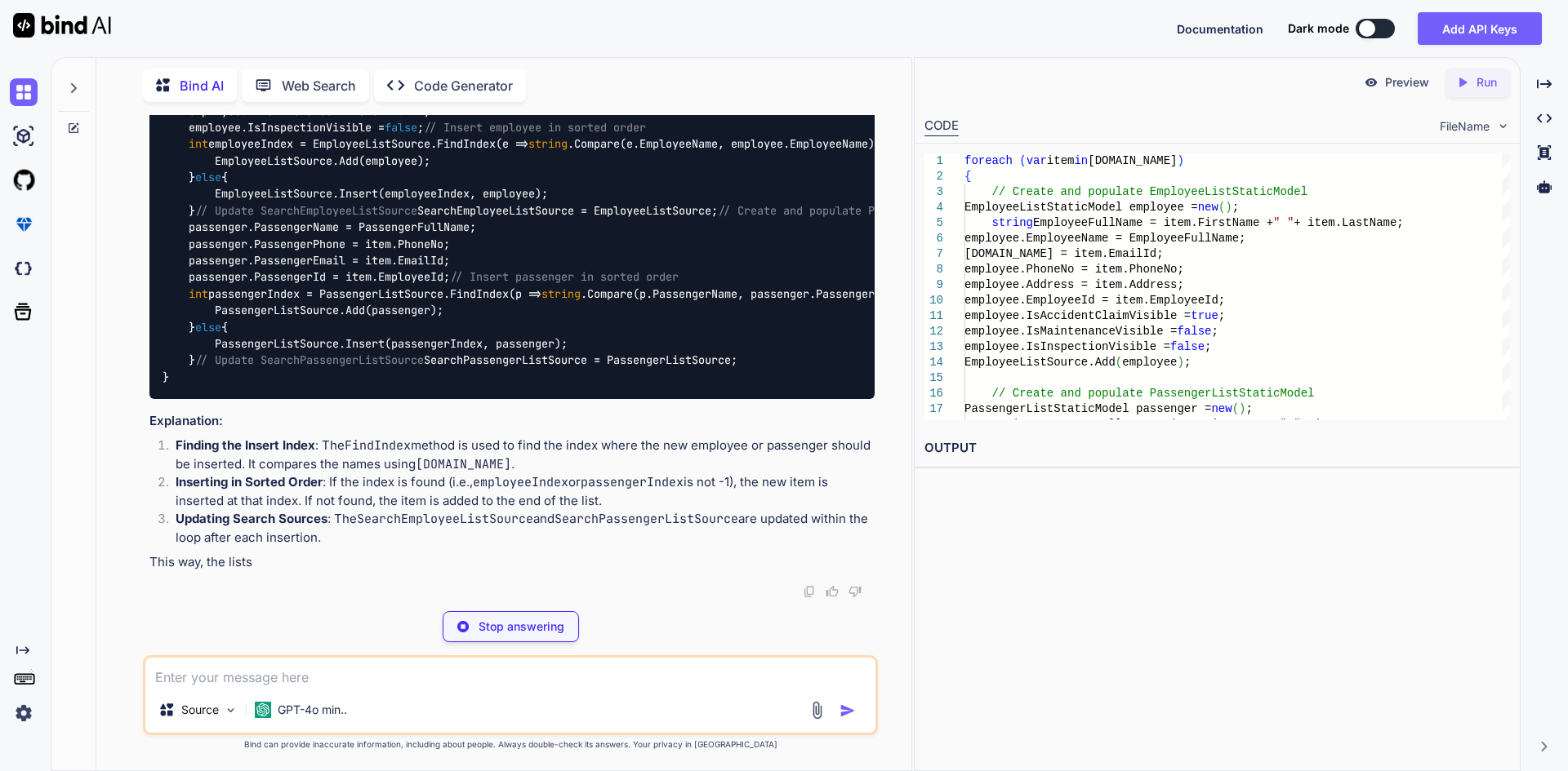
click at [321, 385] on code "foreach ( var item in [DOMAIN_NAME]) { // Create and populate EmployeeListStati…" at bounding box center [930, 177] width 1535 height 416
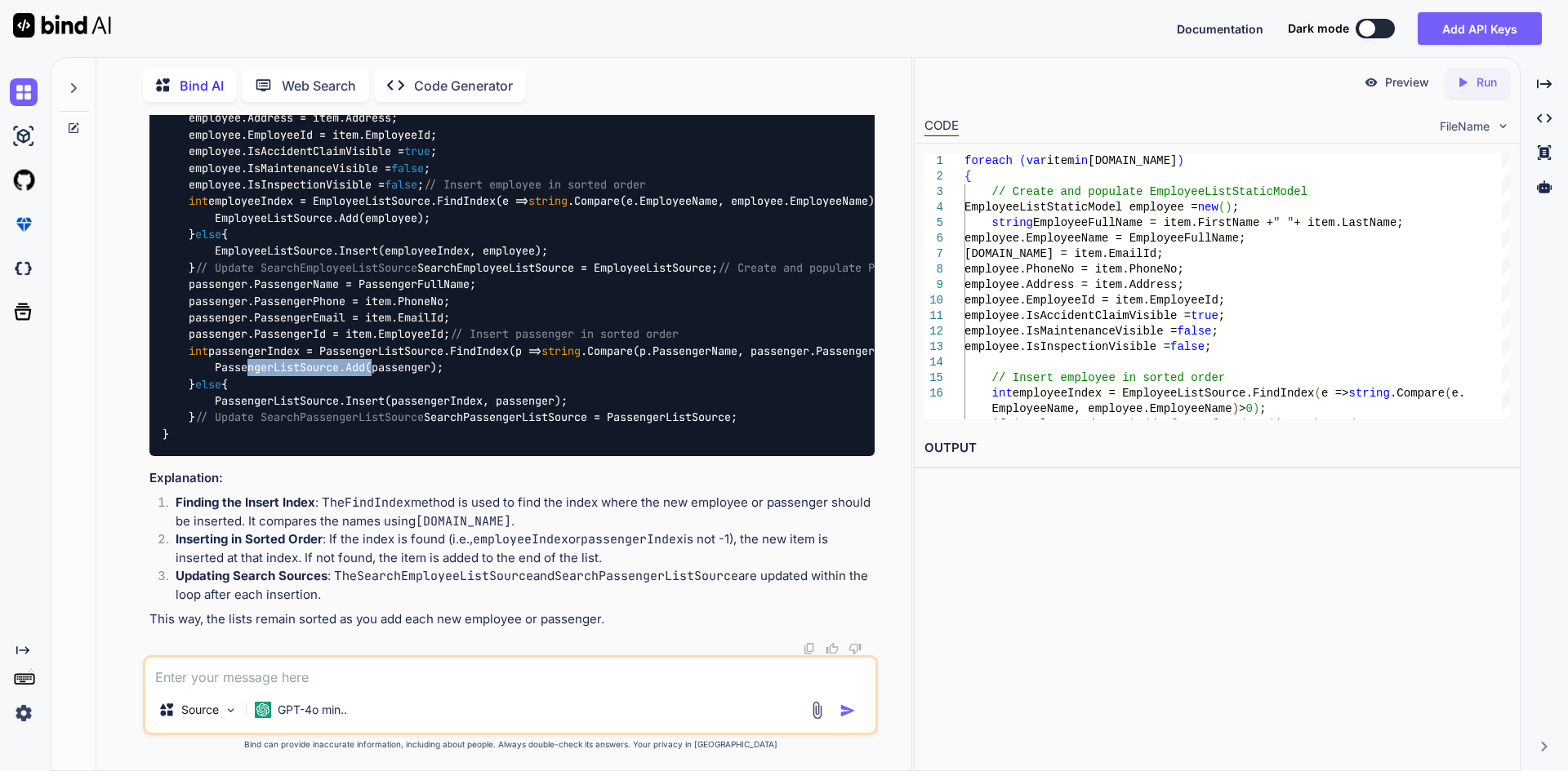
scroll to position [5541, 0]
click at [658, 442] on code "foreach ( var item in [DOMAIN_NAME]) { // Create and populate EmployeeListStati…" at bounding box center [930, 234] width 1535 height 416
click at [668, 404] on div "foreach ( var item in [DOMAIN_NAME]) { // Create and populate EmployeeListStati…" at bounding box center [511, 235] width 725 height 442
click at [319, 282] on code "foreach ( var item in [DOMAIN_NAME]) { // Create and populate EmployeeListStati…" at bounding box center [930, 234] width 1535 height 416
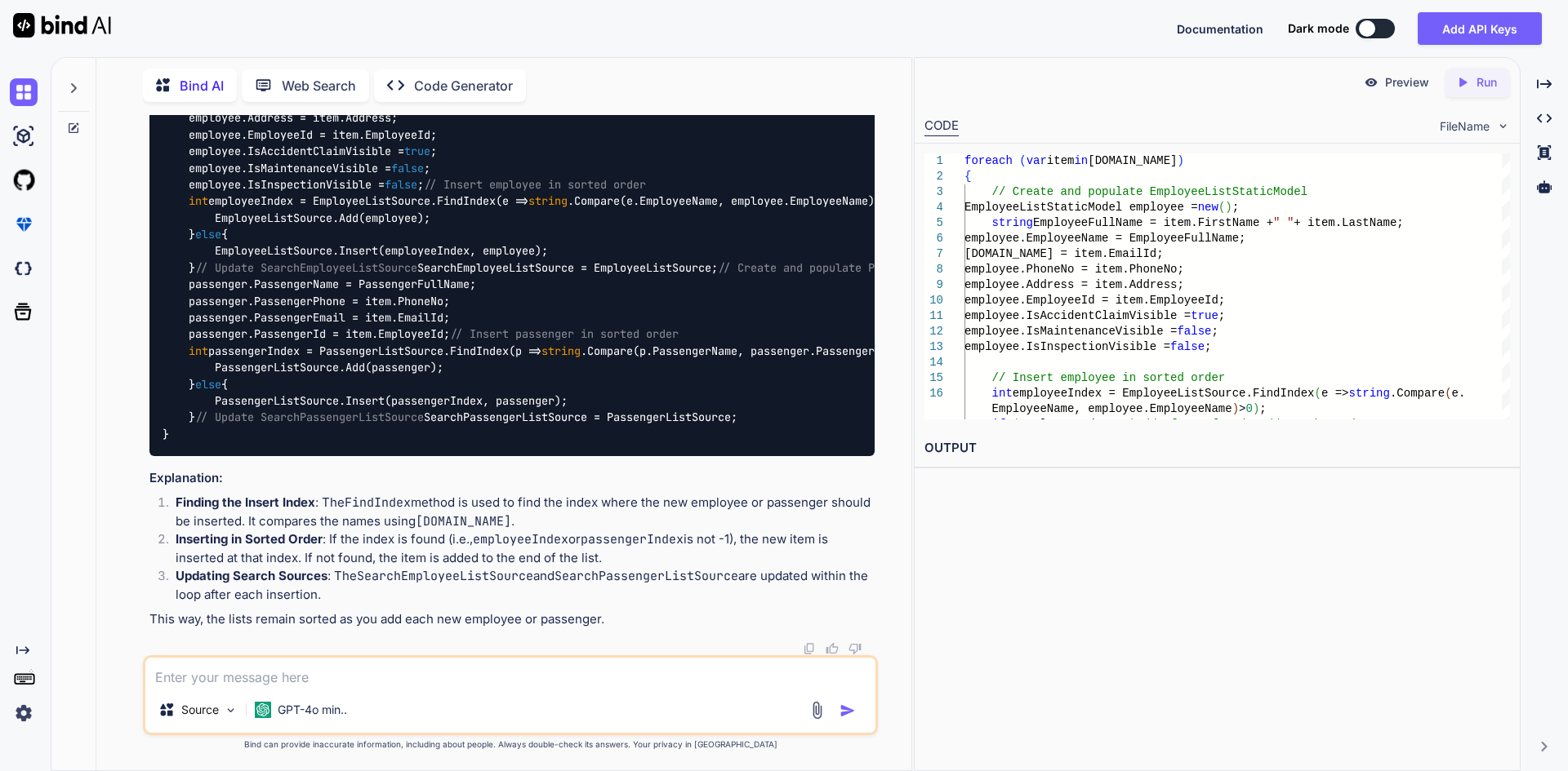
click at [319, 282] on code "foreach ( var item in [DOMAIN_NAME]) { // Create and populate EmployeeListStati…" at bounding box center [930, 234] width 1535 height 416
click at [568, 456] on div "foreach ( var item in [DOMAIN_NAME]) { // Create and populate EmployeeListStati…" at bounding box center [511, 235] width 725 height 442
click at [546, 442] on code "foreach ( var item in [DOMAIN_NAME]) { // Create and populate EmployeeListStati…" at bounding box center [930, 234] width 1535 height 416
click at [377, 370] on div "foreach ( var item in [DOMAIN_NAME]) { // Create and populate EmployeeListStati…" at bounding box center [511, 235] width 725 height 442
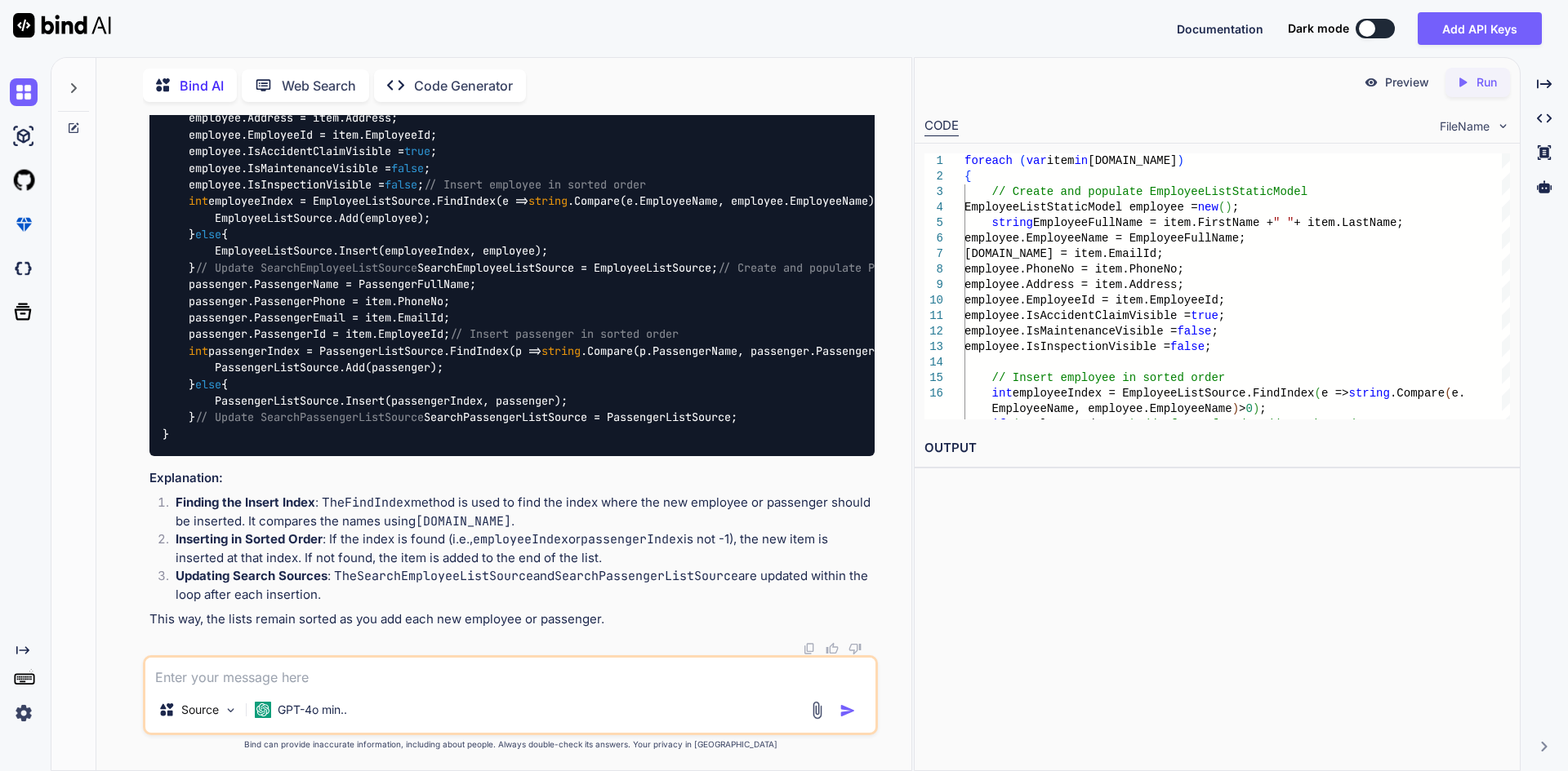
click at [427, 415] on code "foreach ( var item in [DOMAIN_NAME]) { // Create and populate EmployeeListStati…" at bounding box center [930, 234] width 1535 height 416
click at [508, 395] on div "foreach ( var item in [DOMAIN_NAME]) { // Create and populate EmployeeListStati…" at bounding box center [511, 235] width 725 height 442
click at [524, 423] on code "foreach ( var item in [DOMAIN_NAME]) { // Create and populate EmployeeListStati…" at bounding box center [930, 234] width 1535 height 416
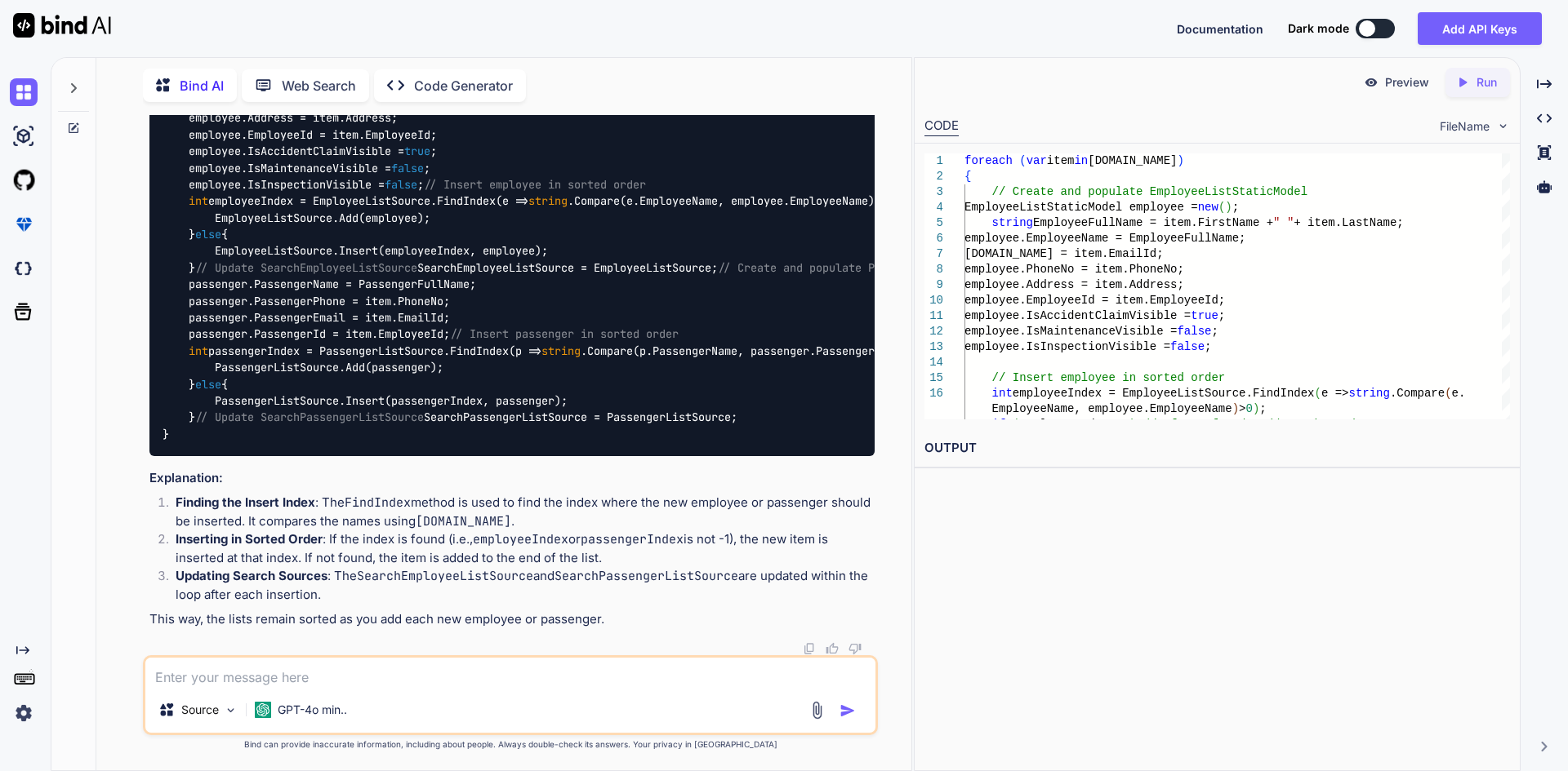
click at [555, 392] on div "foreach ( var item in [DOMAIN_NAME]) { // Create and populate EmployeeListStati…" at bounding box center [511, 235] width 725 height 442
click at [369, 418] on code "foreach ( var item in [DOMAIN_NAME]) { // Create and populate EmployeeListStati…" at bounding box center [930, 234] width 1535 height 416
click at [547, 381] on div "foreach ( var item in [DOMAIN_NAME]) { // Create and populate EmployeeListStati…" at bounding box center [511, 235] width 725 height 442
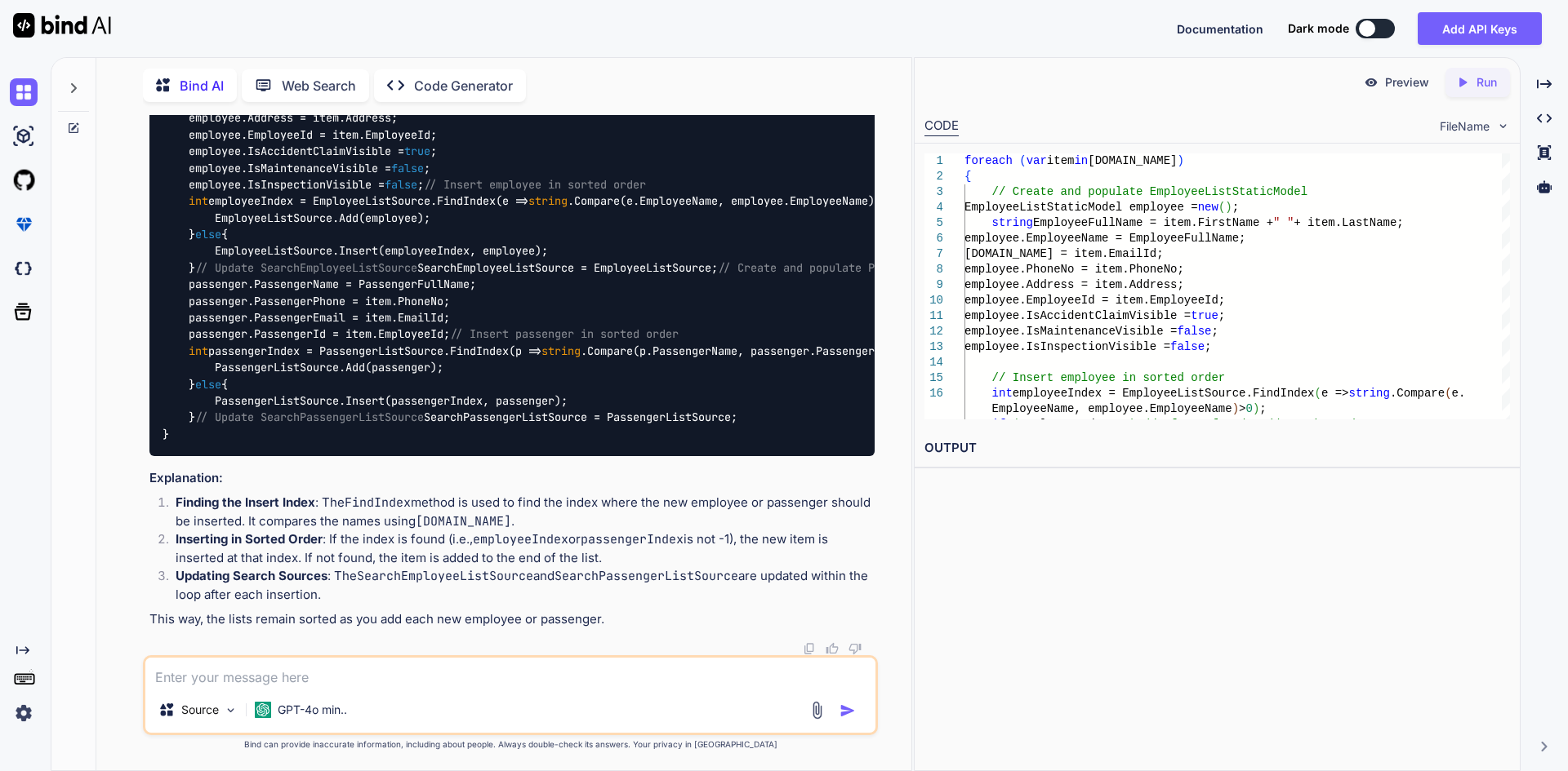
click at [422, 675] on textarea at bounding box center [510, 673] width 730 height 29
type textarea "can't we add in foreach loop so it will no need to add for both seprate seprate"
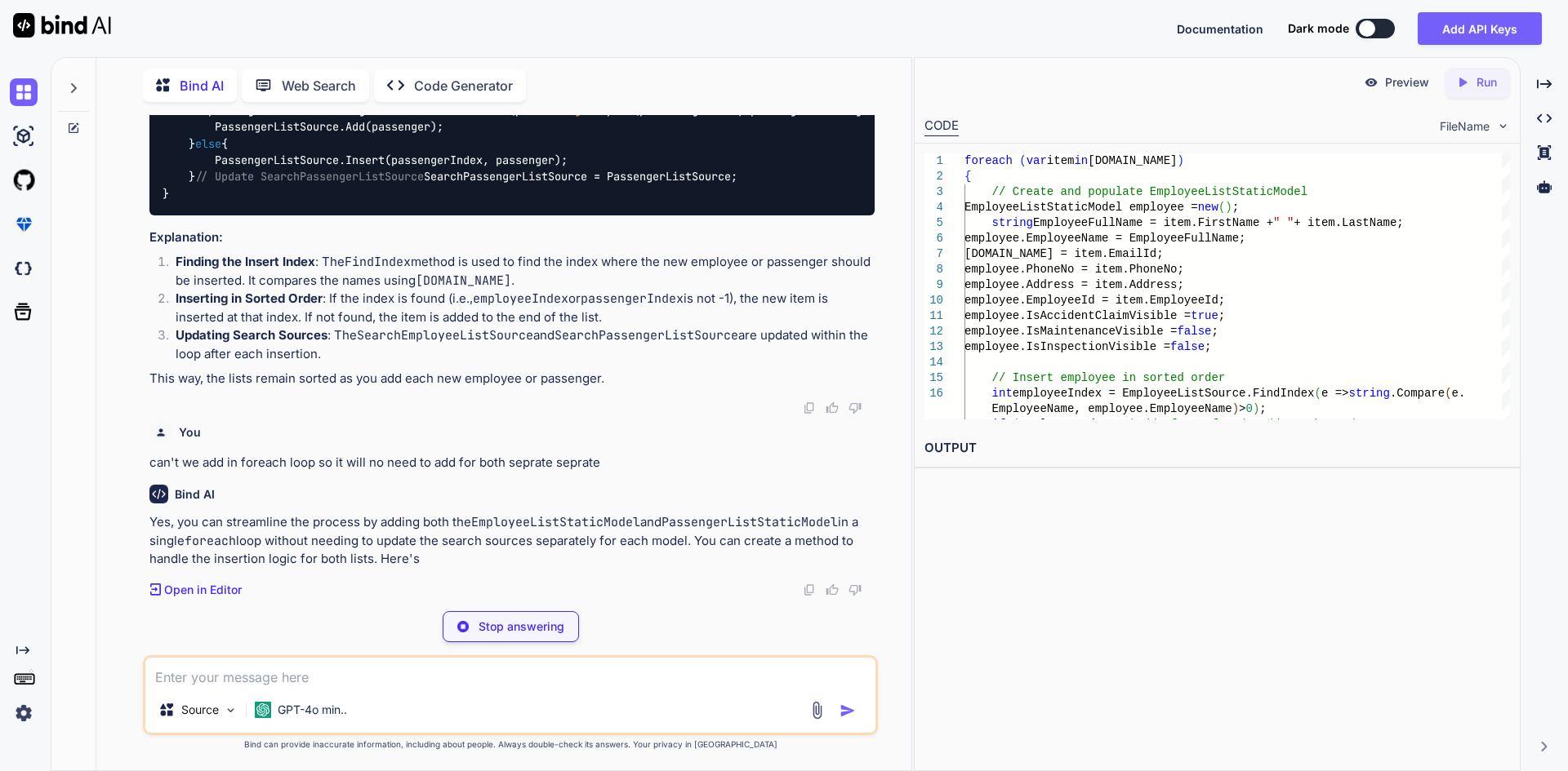
scroll to position [6391, 0]
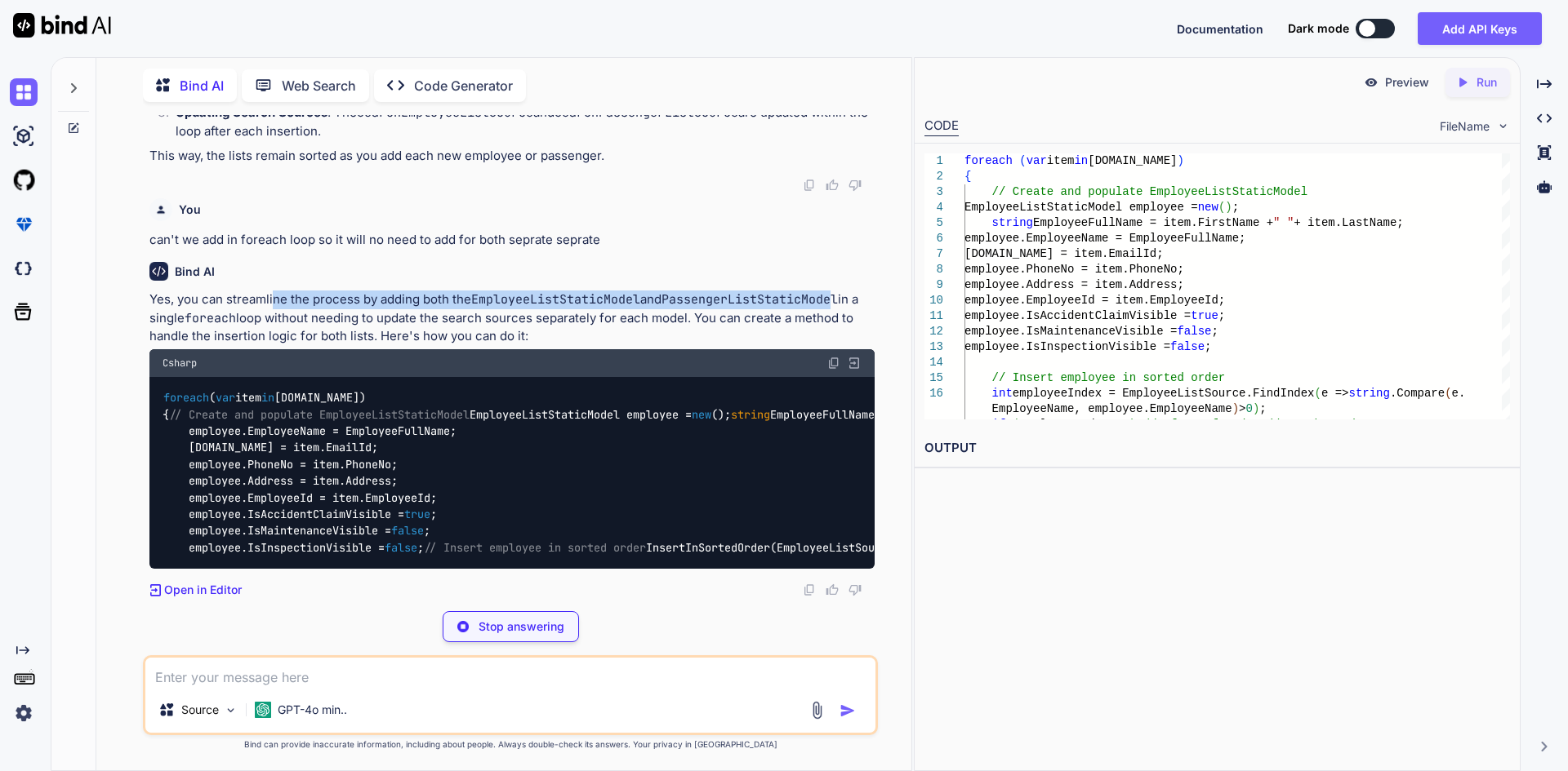
drag, startPoint x: 272, startPoint y: 528, endPoint x: 839, endPoint y: 516, distance: 567.1
click at [839, 346] on p "Yes, you can streamline the process by adding both the EmployeeListStaticModel …" at bounding box center [511, 318] width 725 height 55
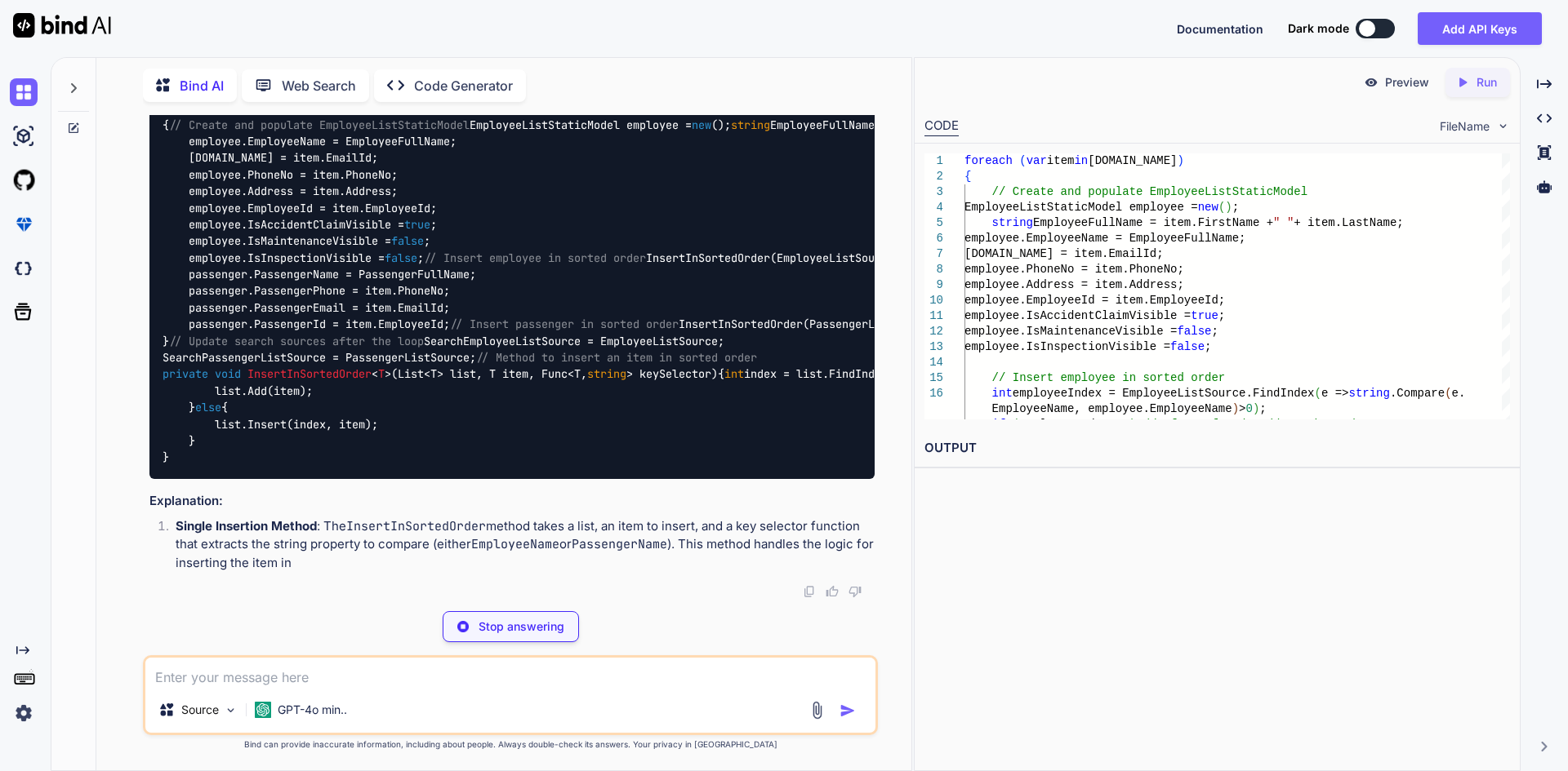
scroll to position [6749, 0]
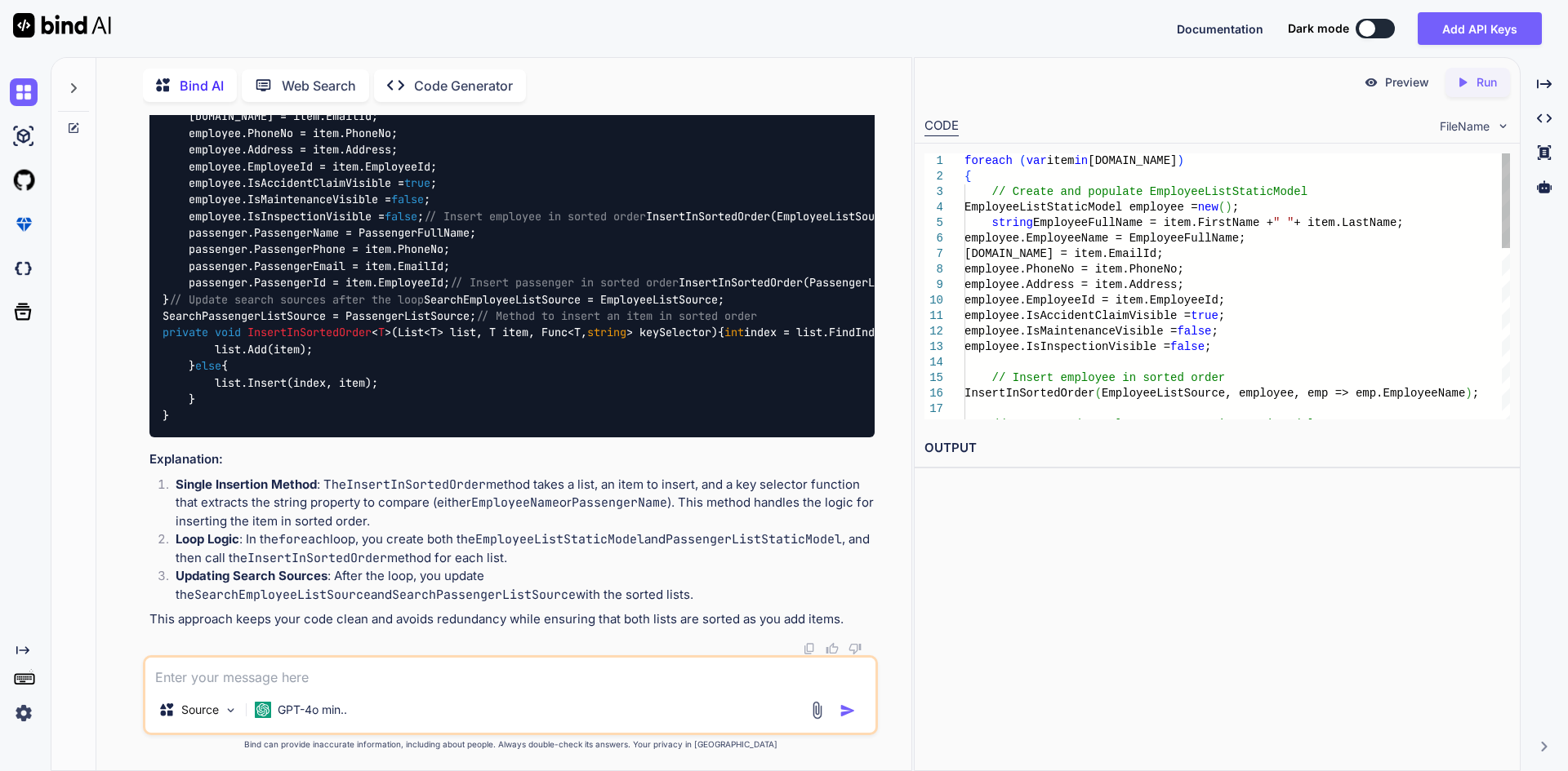
drag, startPoint x: 157, startPoint y: 258, endPoint x: 396, endPoint y: 261, distance: 239.0
click at [396, 261] on div "foreach ( var item in [DOMAIN_NAME]) { // Create and populate EmployeeListStati…" at bounding box center [511, 242] width 725 height 393
copy code "foreach ( var item in [DOMAIN_NAME])"
click at [380, 670] on textarea at bounding box center [510, 673] width 730 height 29
paste textarea "foreach (var item in [DOMAIN_NAME])"
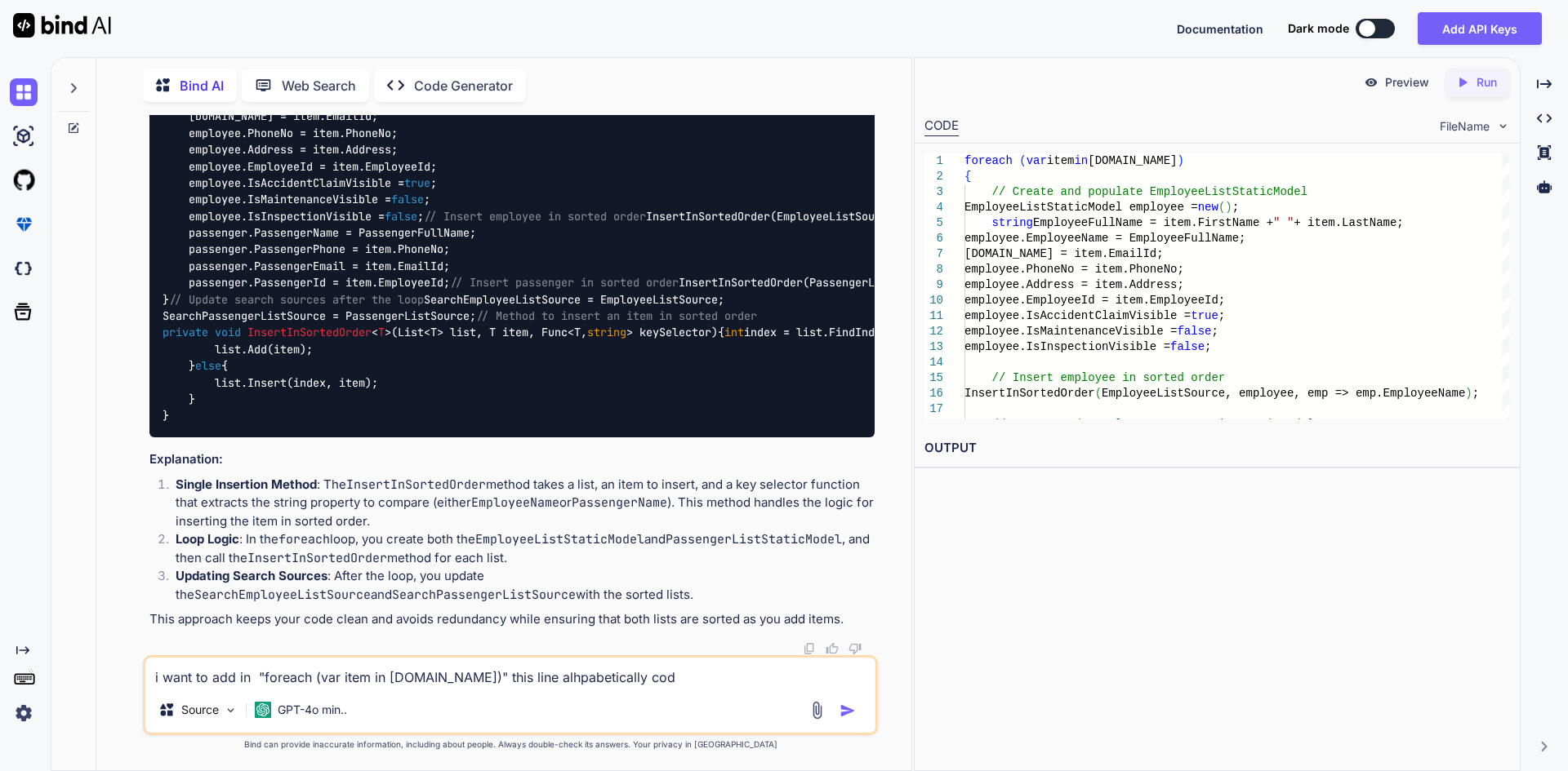
type textarea "i want to add in "foreach (var item in [DOMAIN_NAME])" this line alhpabetically…"
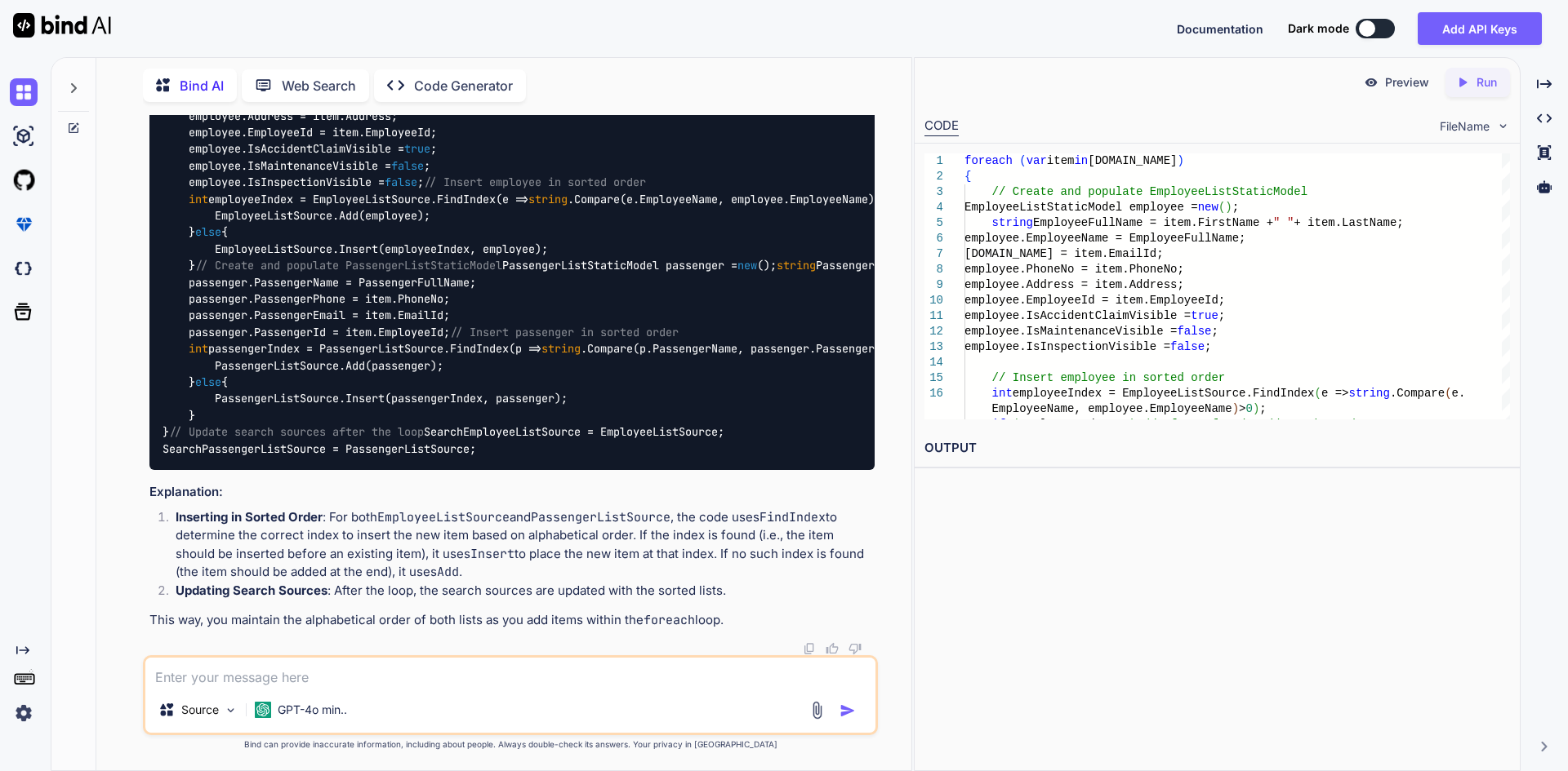
scroll to position [7918, 0]
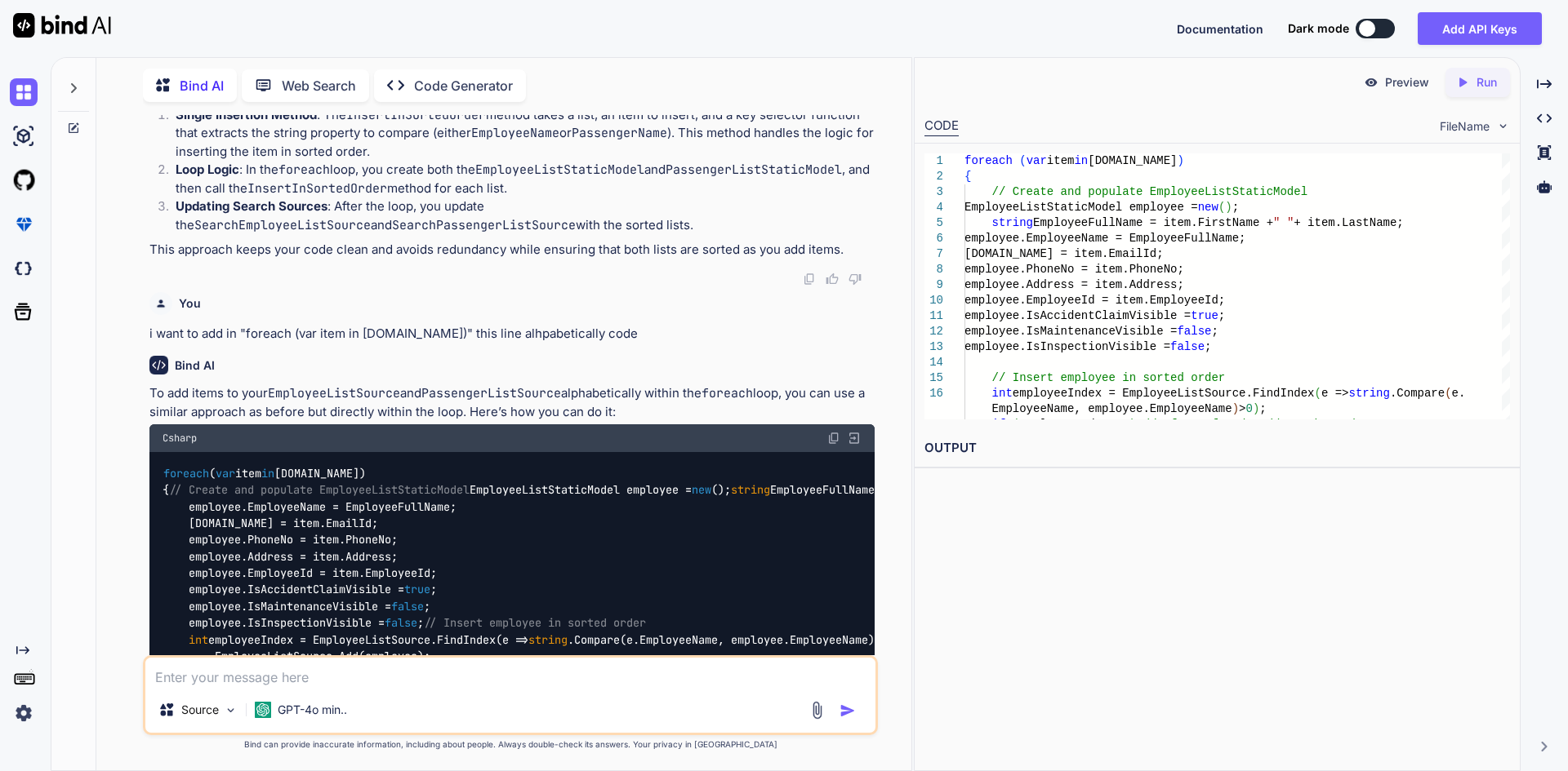
scroll to position [5470, 0]
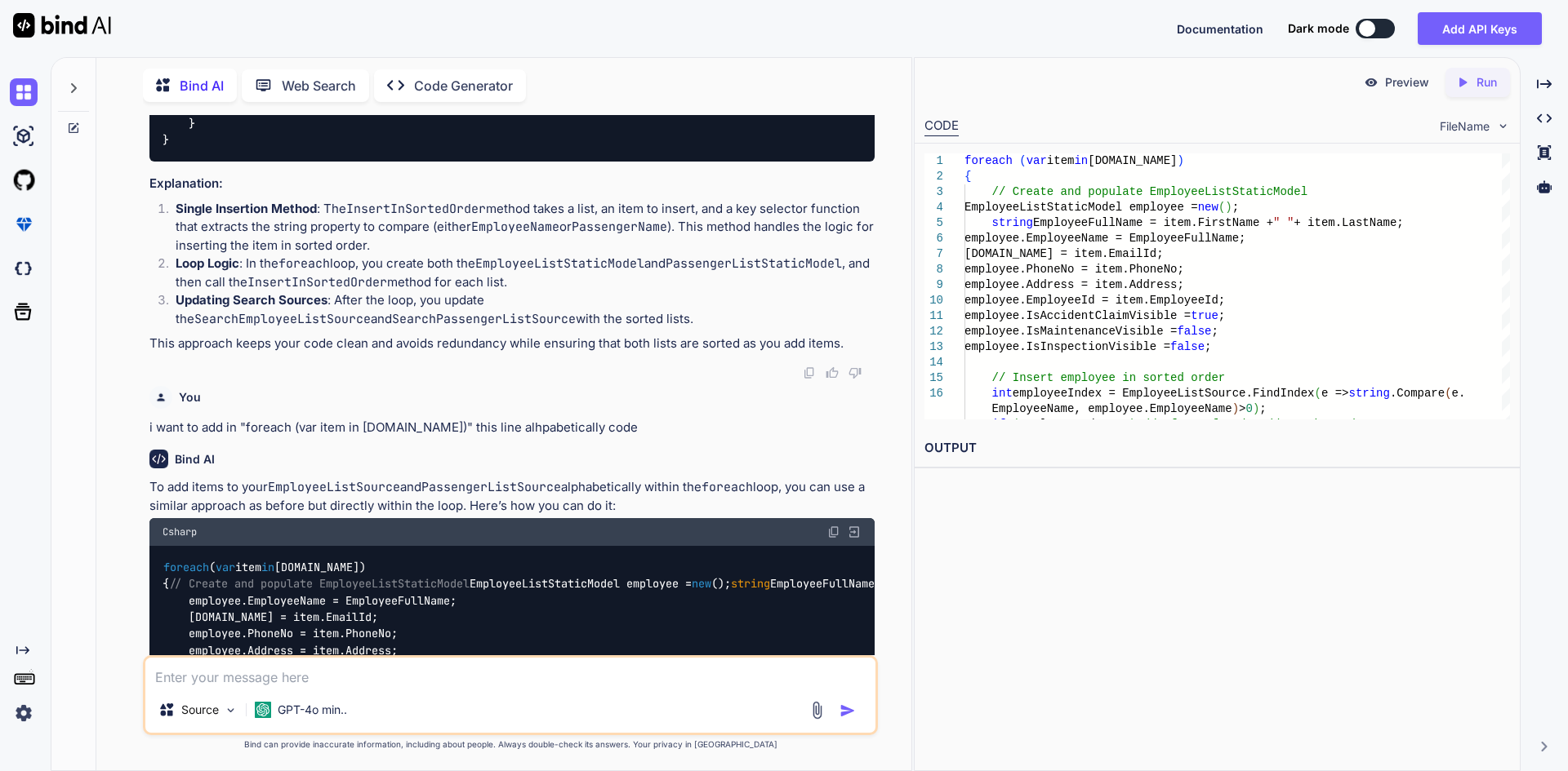
click at [479, 686] on textarea at bounding box center [510, 673] width 730 height 29
type textarea "first of all it is obervablecollectionview list not list so it doesn't contain …"
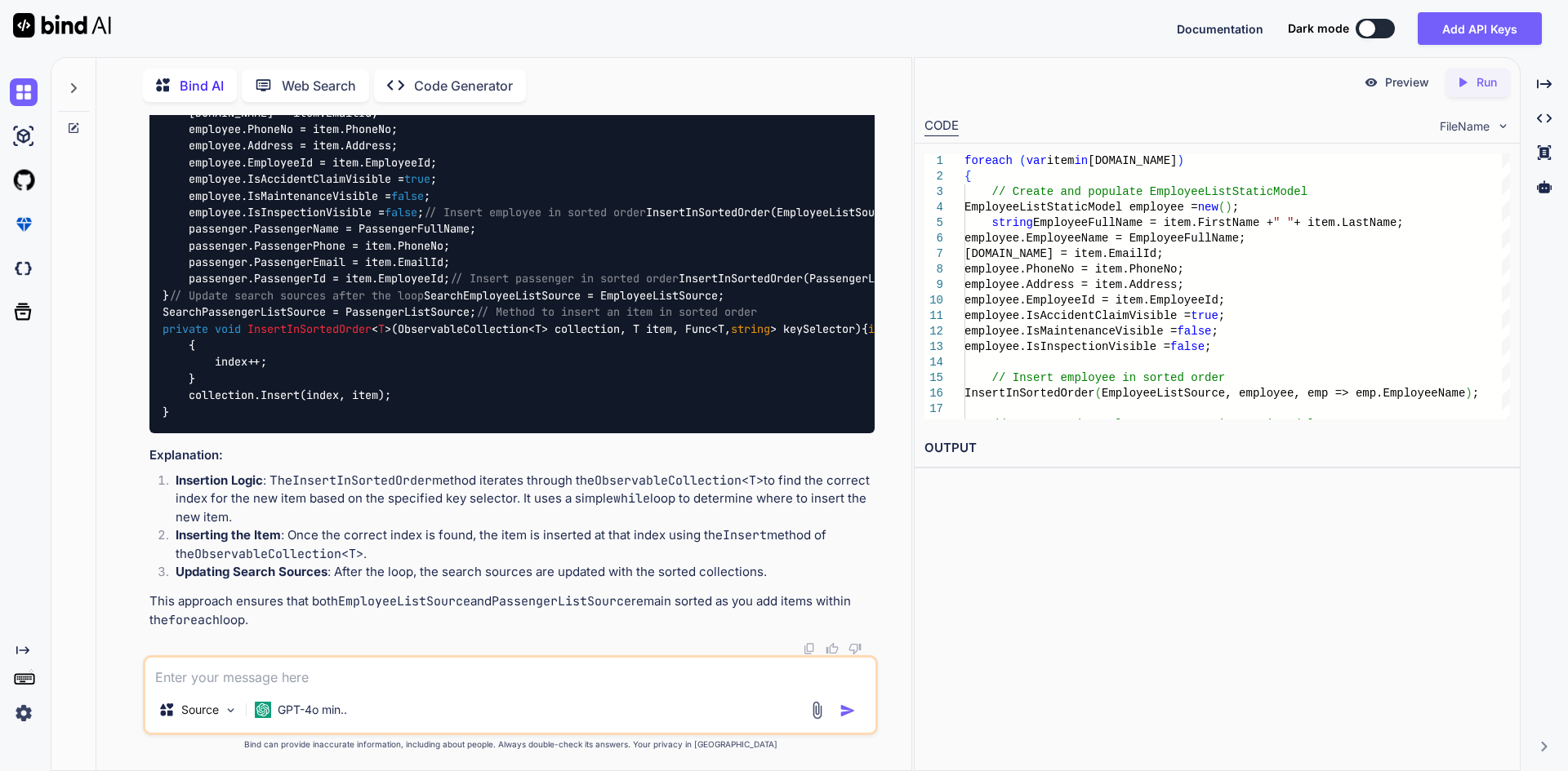
scroll to position [9685, 0]
click at [333, 321] on span "InsertInSortedOrder" at bounding box center [309, 328] width 124 height 15
drag, startPoint x: 185, startPoint y: 471, endPoint x: 693, endPoint y: 468, distance: 508.0
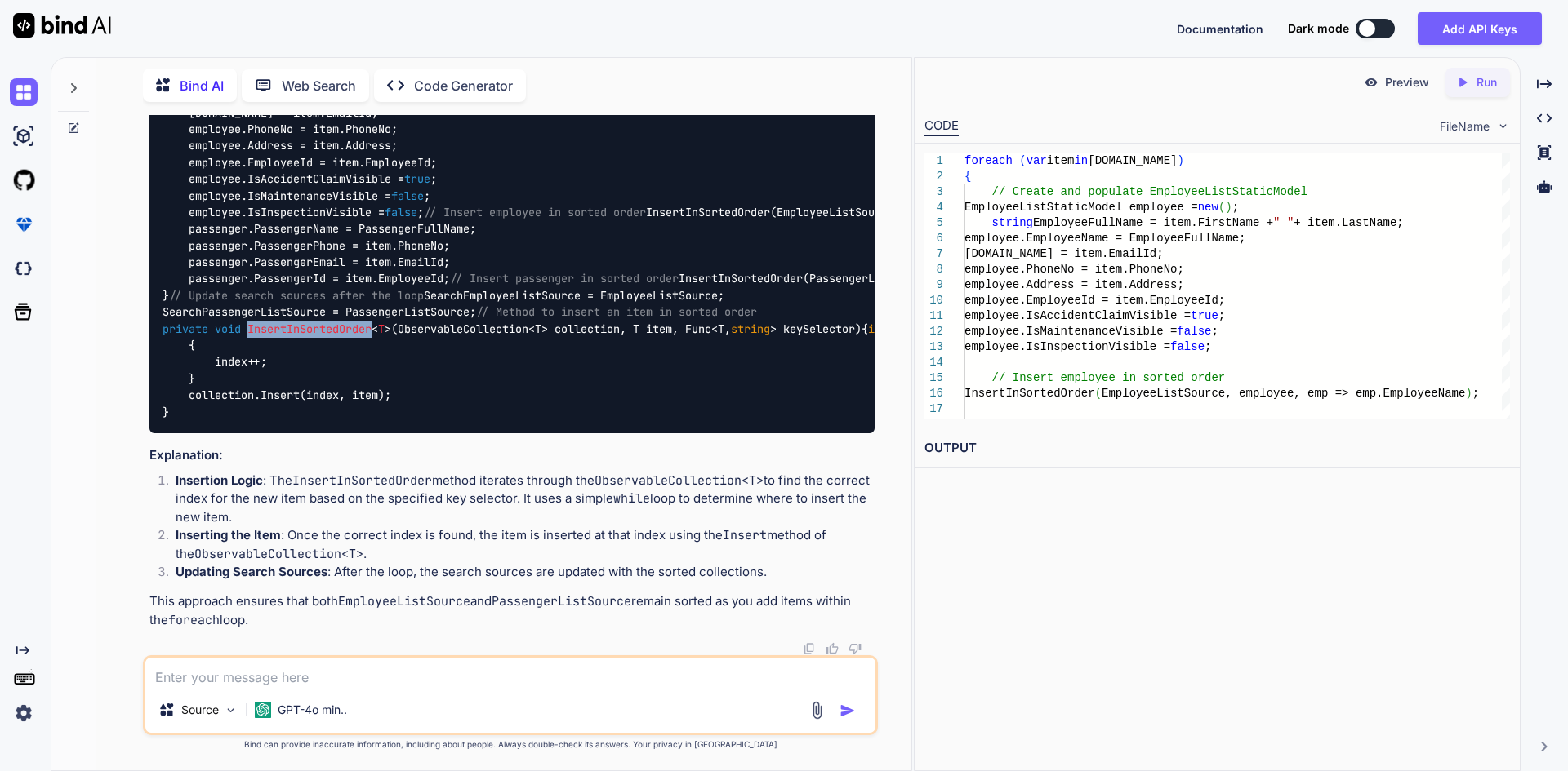
click at [693, 434] on div "foreach ( var item in [DOMAIN_NAME]) { // Create and populate EmployeeListStati…" at bounding box center [511, 237] width 725 height 393
copy code "InsertInSortedOrder(EmployeeListSource, employee, emp => emp.EmployeeName);"
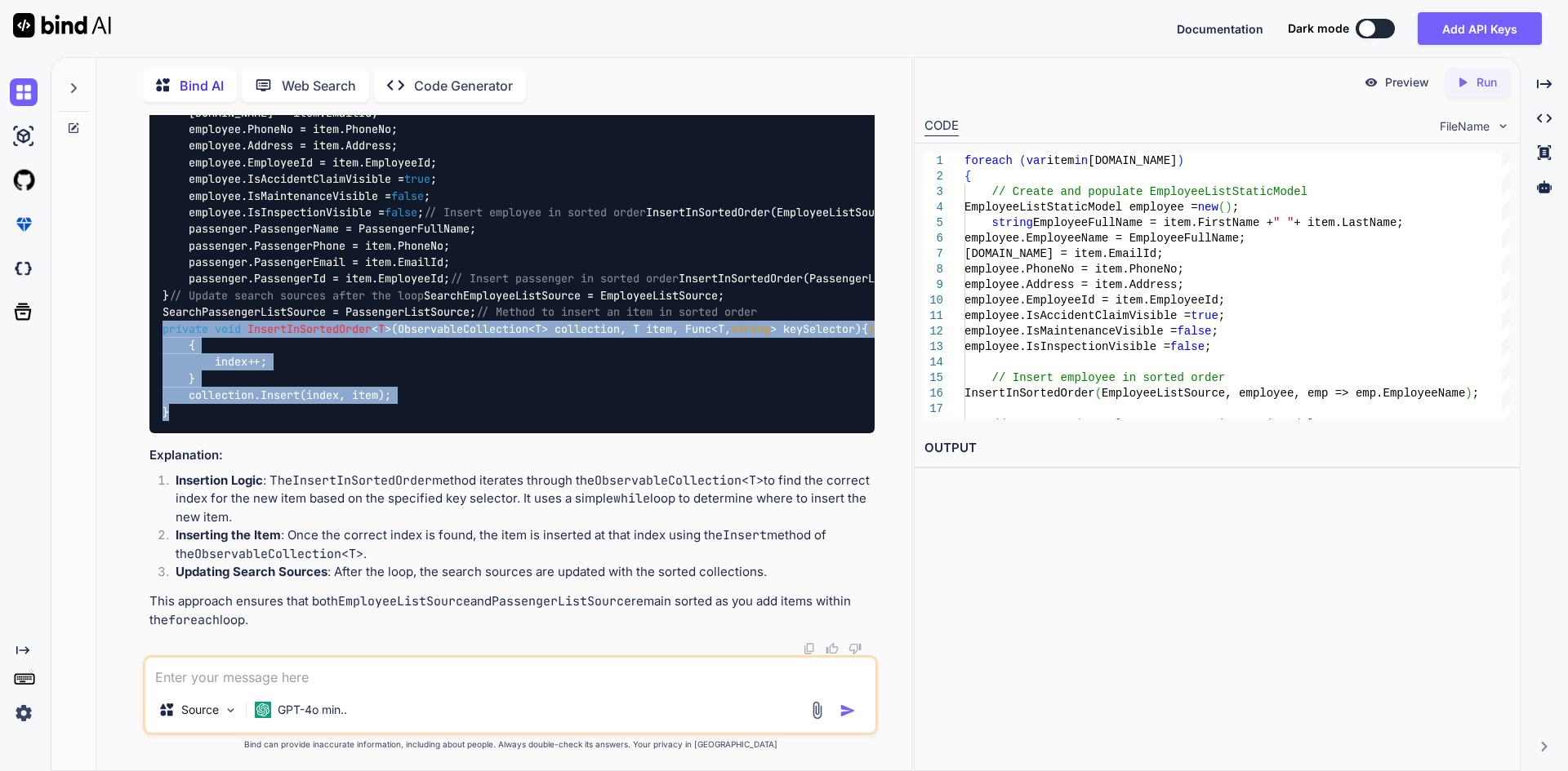
drag, startPoint x: 164, startPoint y: 380, endPoint x: 173, endPoint y: 521, distance: 141.3
click at [173, 434] on div "foreach ( var item in [DOMAIN_NAME]) { // Create and populate EmployeeListStati…" at bounding box center [511, 237] width 725 height 393
copy code "private void InsertInSortedOrder < T >( ObservableCollection<T> collection, T i…"
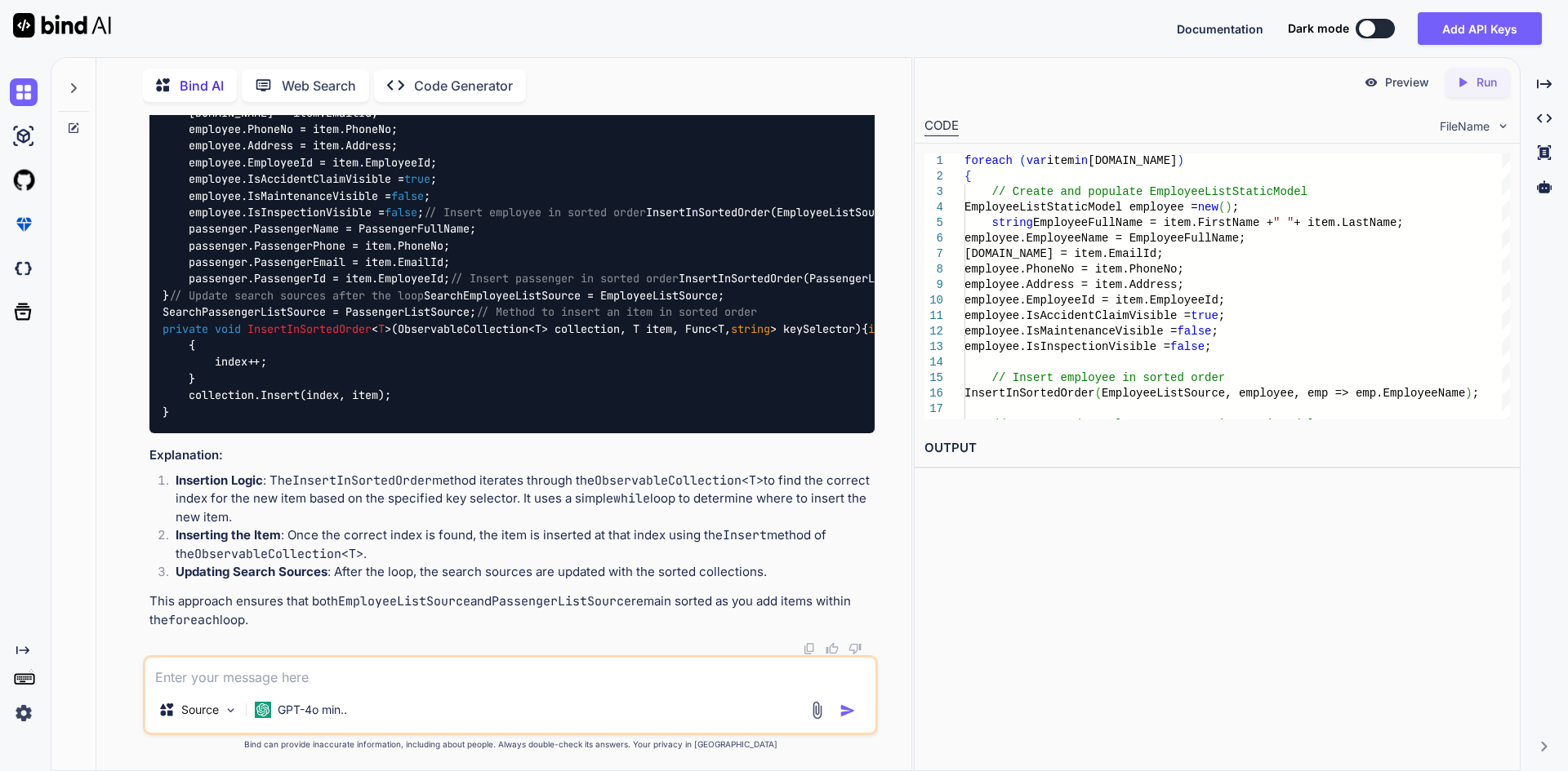
click at [539, 350] on div "foreach ( var item in [DOMAIN_NAME]) { // Create and populate EmployeeListStati…" at bounding box center [511, 237] width 725 height 393
click at [413, 382] on code "foreach ( var item in [DOMAIN_NAME]) { // Create and populate EmployeeListStati…" at bounding box center [1139, 237] width 1953 height 366
click at [440, 420] on code "foreach ( var item in [DOMAIN_NAME]) { // Create and populate EmployeeListStati…" at bounding box center [1139, 237] width 1953 height 366
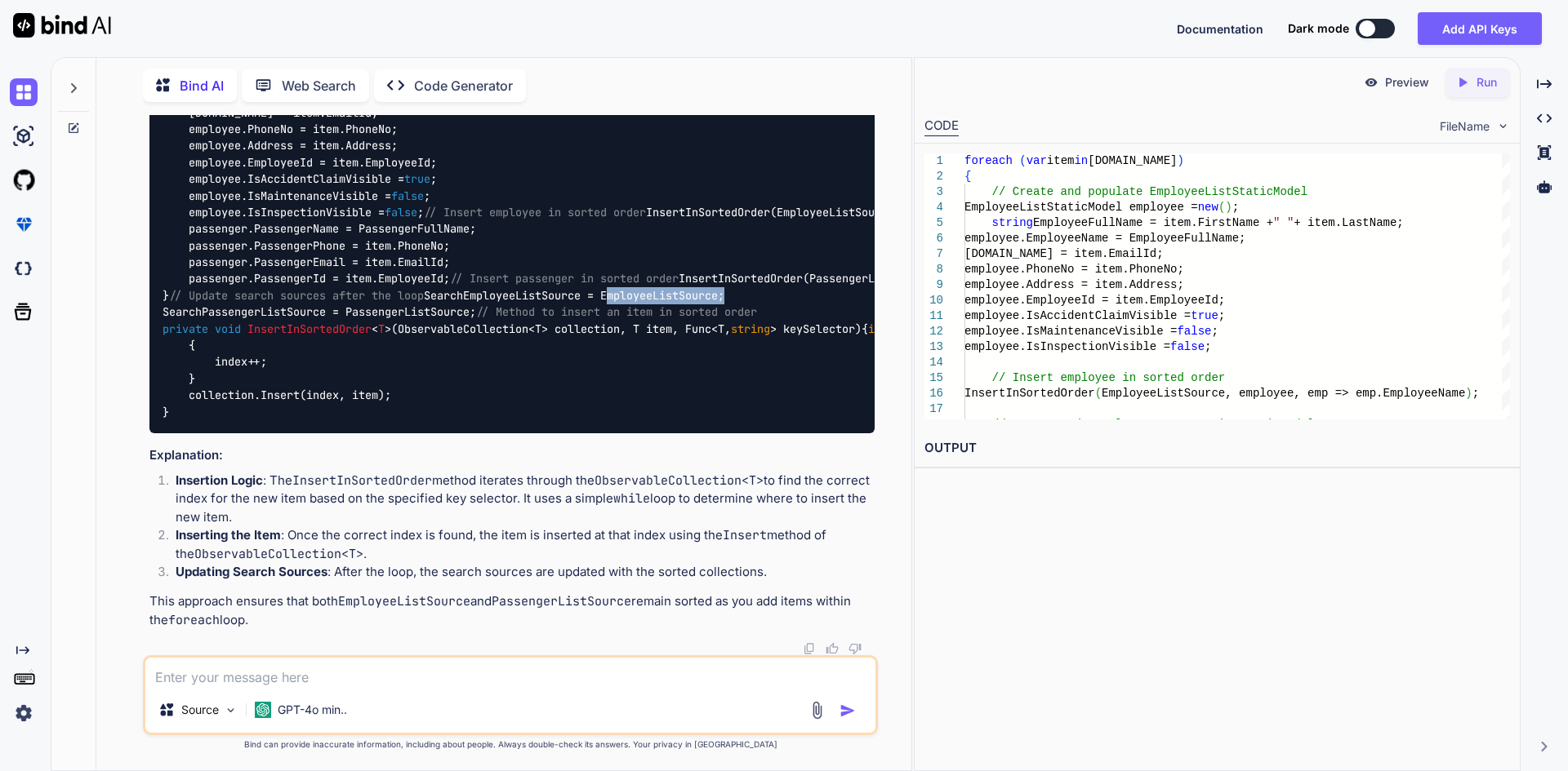
click at [440, 420] on code "foreach ( var item in [DOMAIN_NAME]) { // Create and populate EmployeeListStati…" at bounding box center [1139, 237] width 1953 height 366
click at [442, 336] on span "ObservableCollection<T> collection, T item, Func<T, string > keySelector" at bounding box center [625, 328] width 457 height 15
click at [603, 336] on span "ObservableCollection<T> collection, T item, Func<T, string > keySelector" at bounding box center [625, 328] width 457 height 15
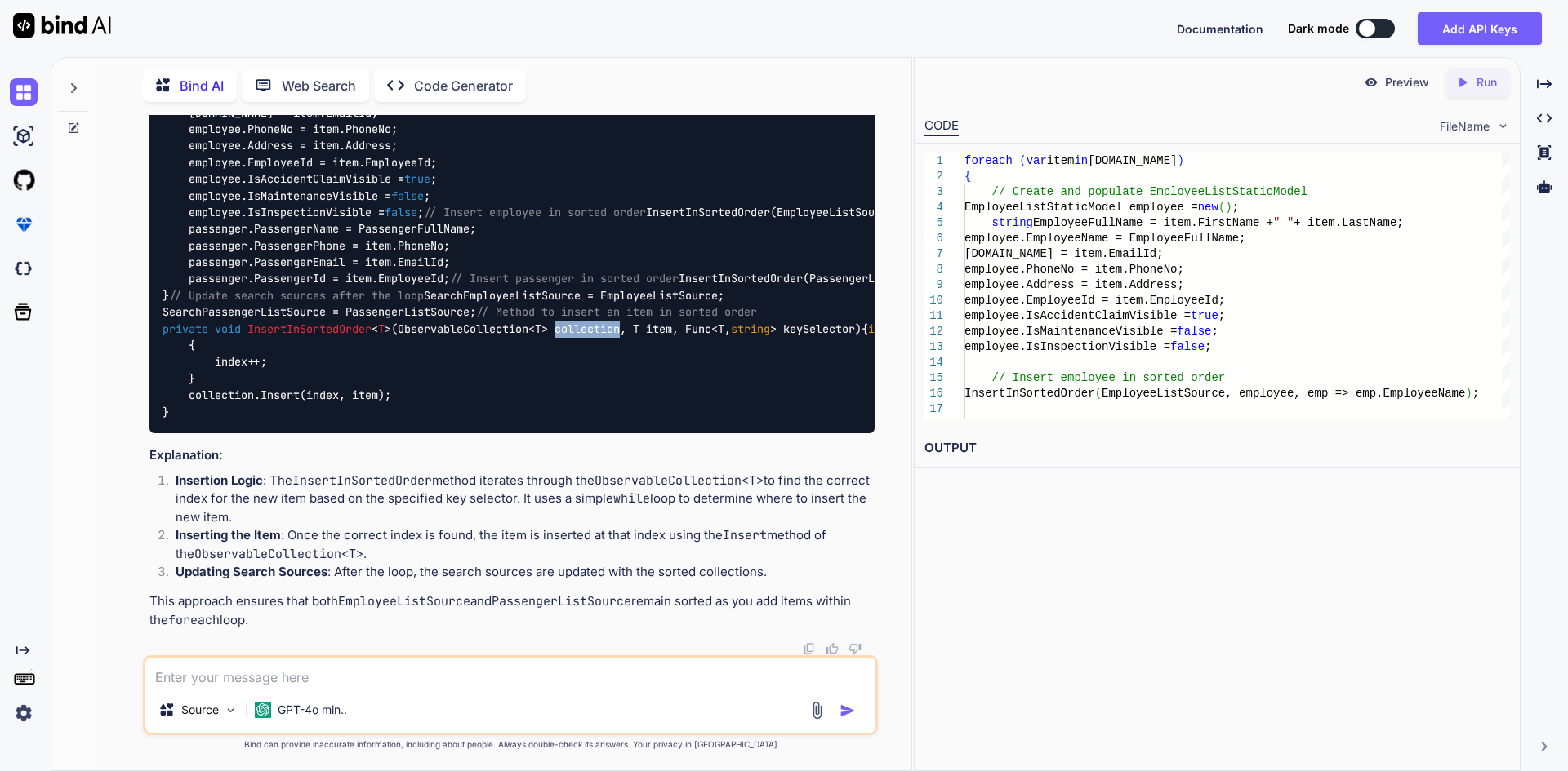
click at [603, 336] on span "ObservableCollection<T> collection, T item, Func<T, string > keySelector" at bounding box center [625, 328] width 457 height 15
click at [619, 420] on code "foreach ( var item in [DOMAIN_NAME]) { // Create and populate EmployeeListStati…" at bounding box center [1139, 237] width 1953 height 366
click at [583, 420] on code "foreach ( var item in [DOMAIN_NAME]) { // Create and populate EmployeeListStati…" at bounding box center [1139, 237] width 1953 height 366
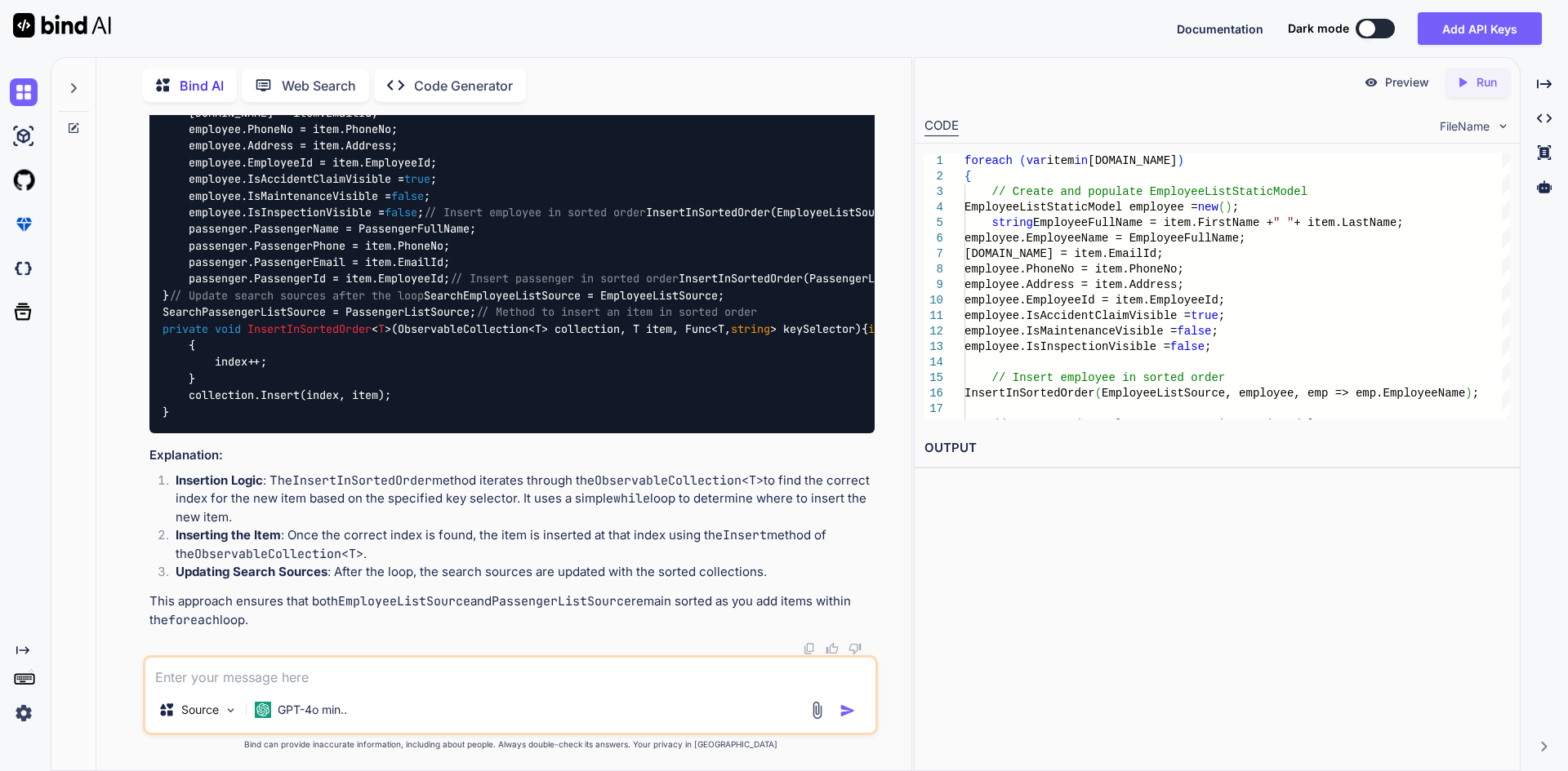
click at [672, 336] on span "ObservableCollection<T> collection, T item, Func<T, string > keySelector" at bounding box center [625, 328] width 457 height 15
click at [726, 336] on span "ObservableCollection<T> collection, T item, Func<T, string > keySelector" at bounding box center [625, 328] width 457 height 15
click at [812, 336] on span "ObservableCollection<T> collection, T item, Func<T, string > keySelector" at bounding box center [625, 328] width 457 height 15
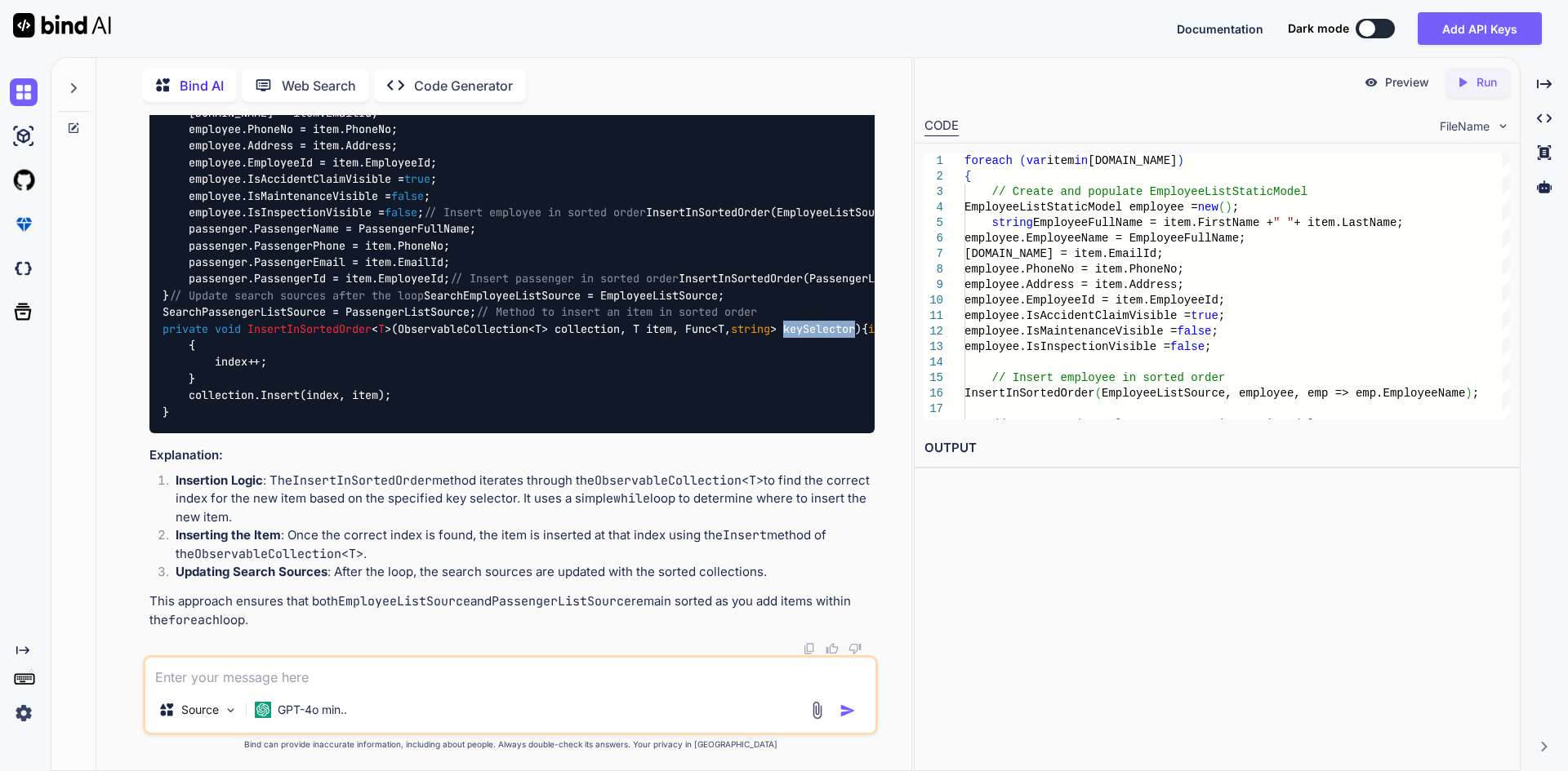
click at [812, 336] on span "ObservableCollection<T> collection, T item, Func<T, string > keySelector" at bounding box center [625, 328] width 457 height 15
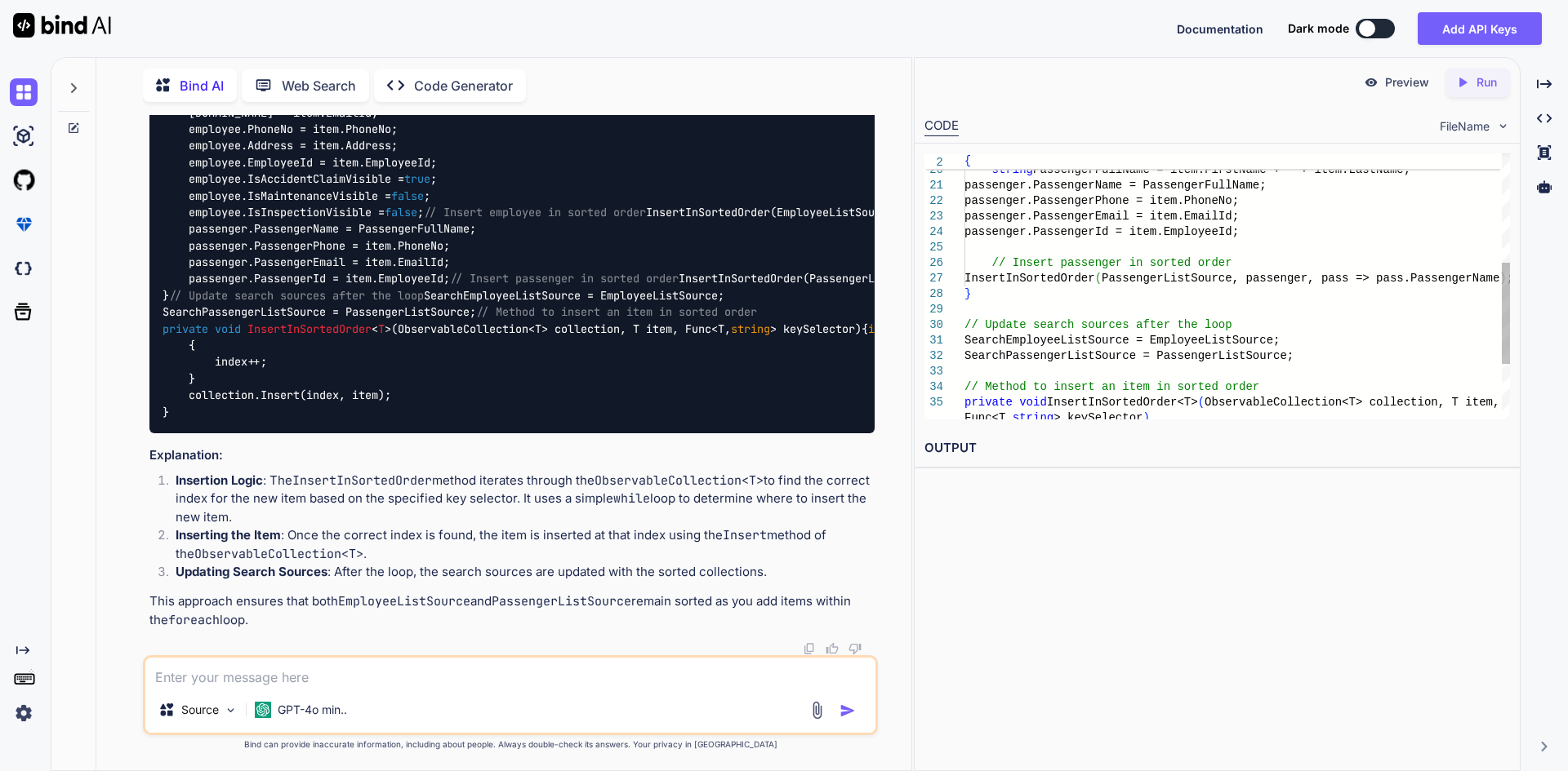
scroll to position [0, 0]
drag, startPoint x: 1084, startPoint y: 328, endPoint x: 1138, endPoint y: 326, distance: 54.0
click at [1138, 326] on div "PassengerListStaticModel passenger = new ( ) ; string PassengerFullName = item.…" at bounding box center [1236, 217] width 545 height 698
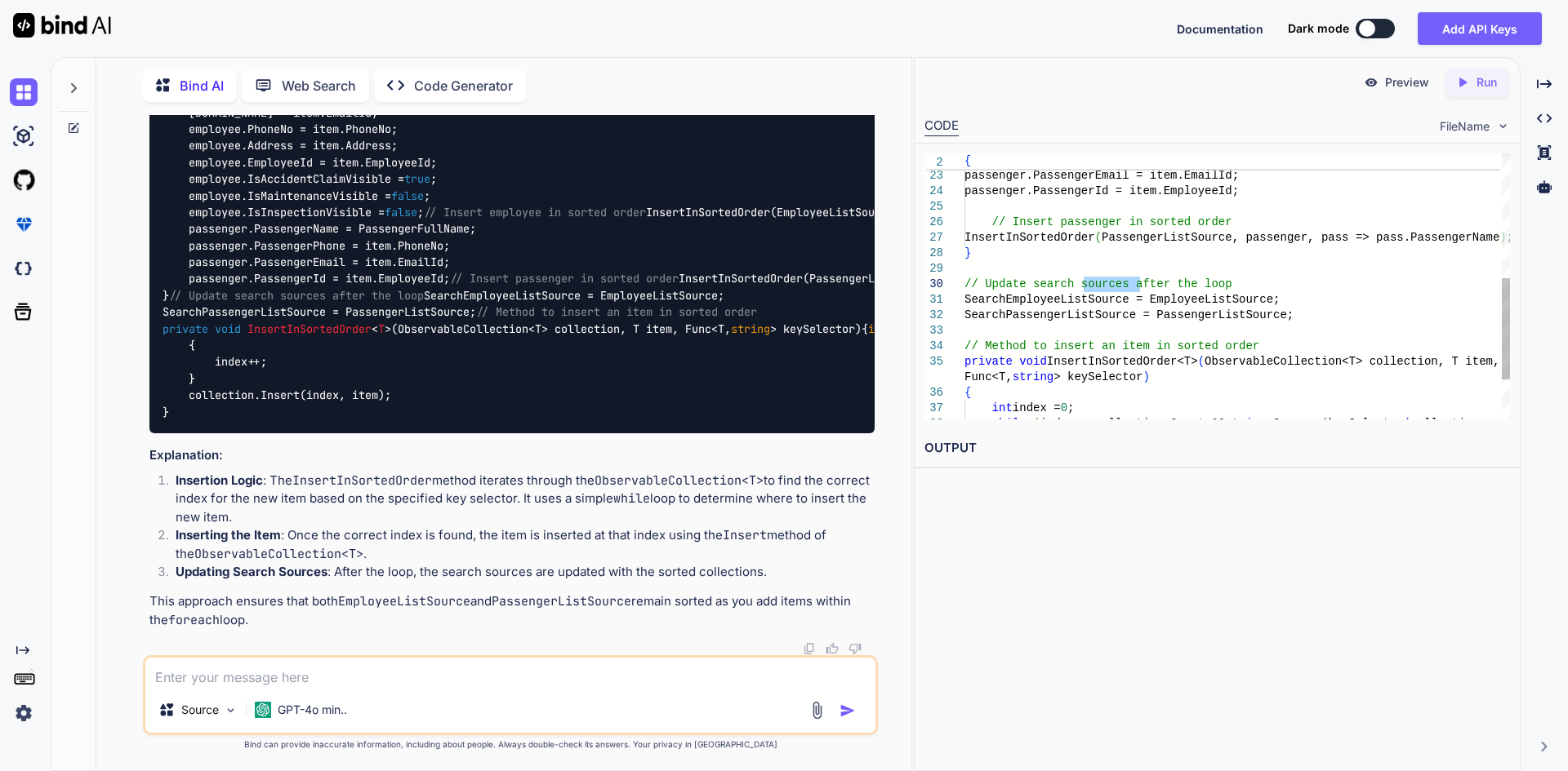
click at [1241, 369] on div "passenger.PassengerPhone = item.PhoneNo; passenger.PassengerEmail = item.EmailI…" at bounding box center [1236, 176] width 545 height 698
